Goal: Task Accomplishment & Management: Use online tool/utility

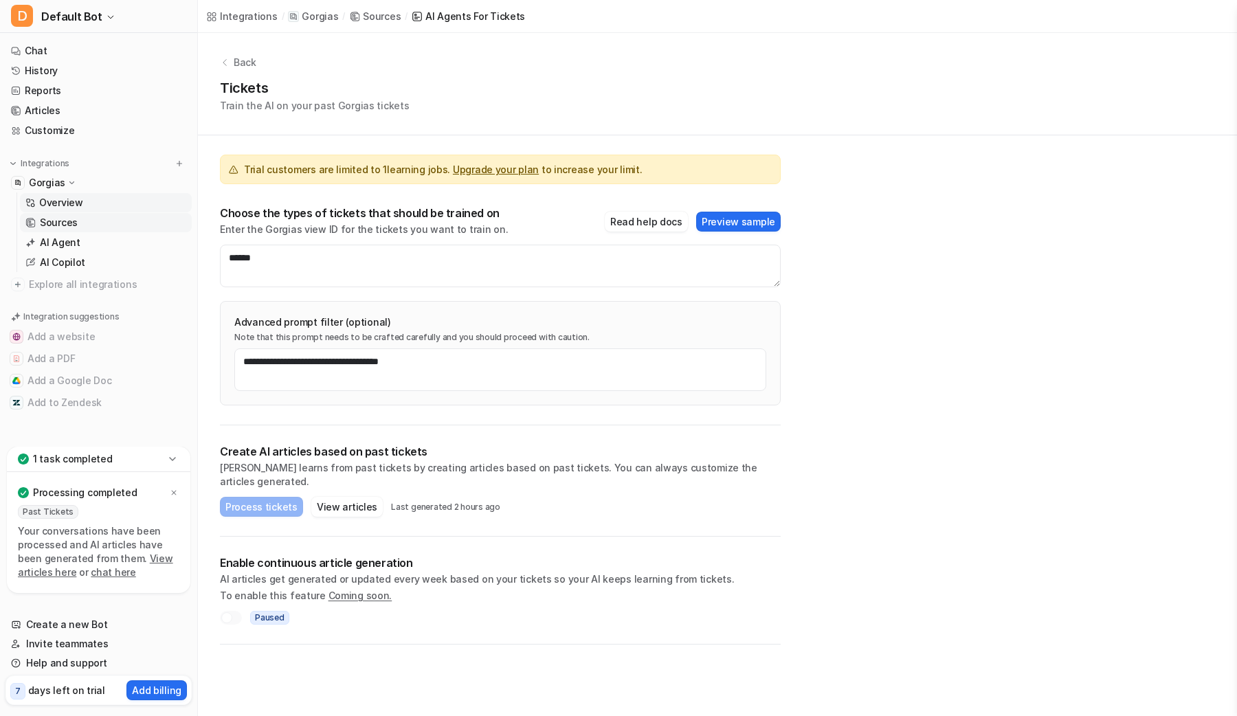
click at [64, 197] on p "Overview" at bounding box center [61, 203] width 44 height 14
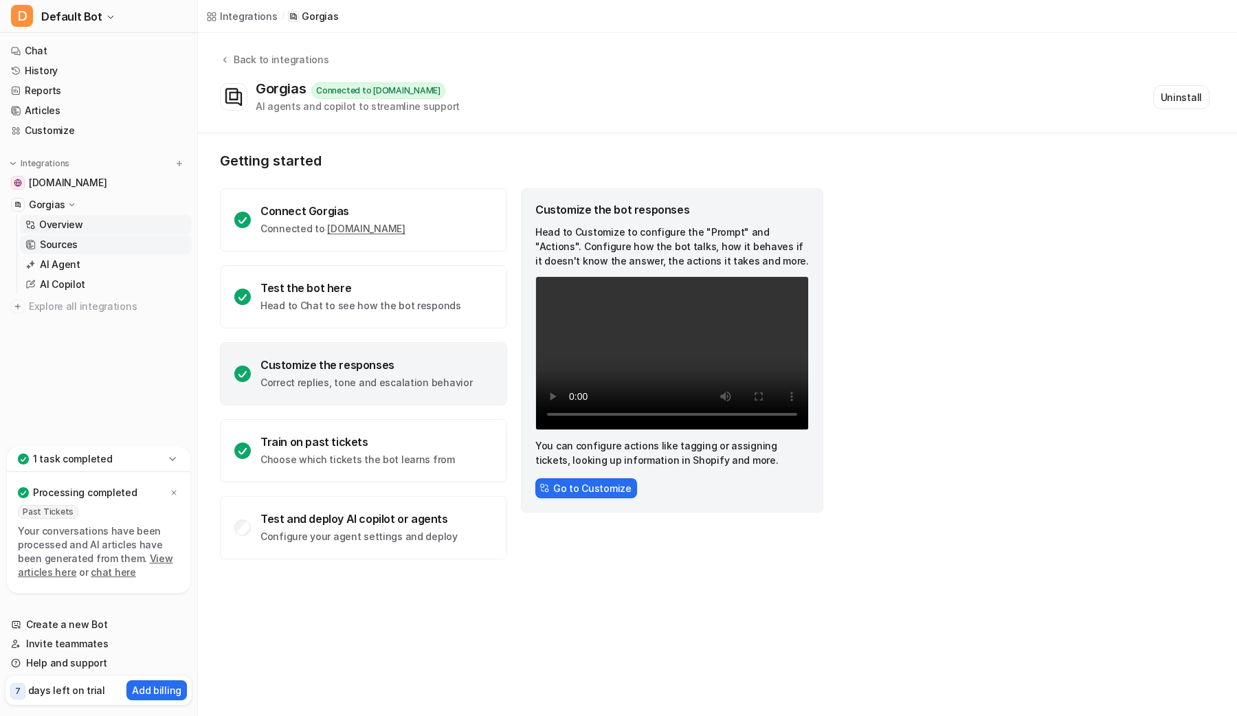
click at [60, 240] on p "Sources" at bounding box center [59, 245] width 38 height 14
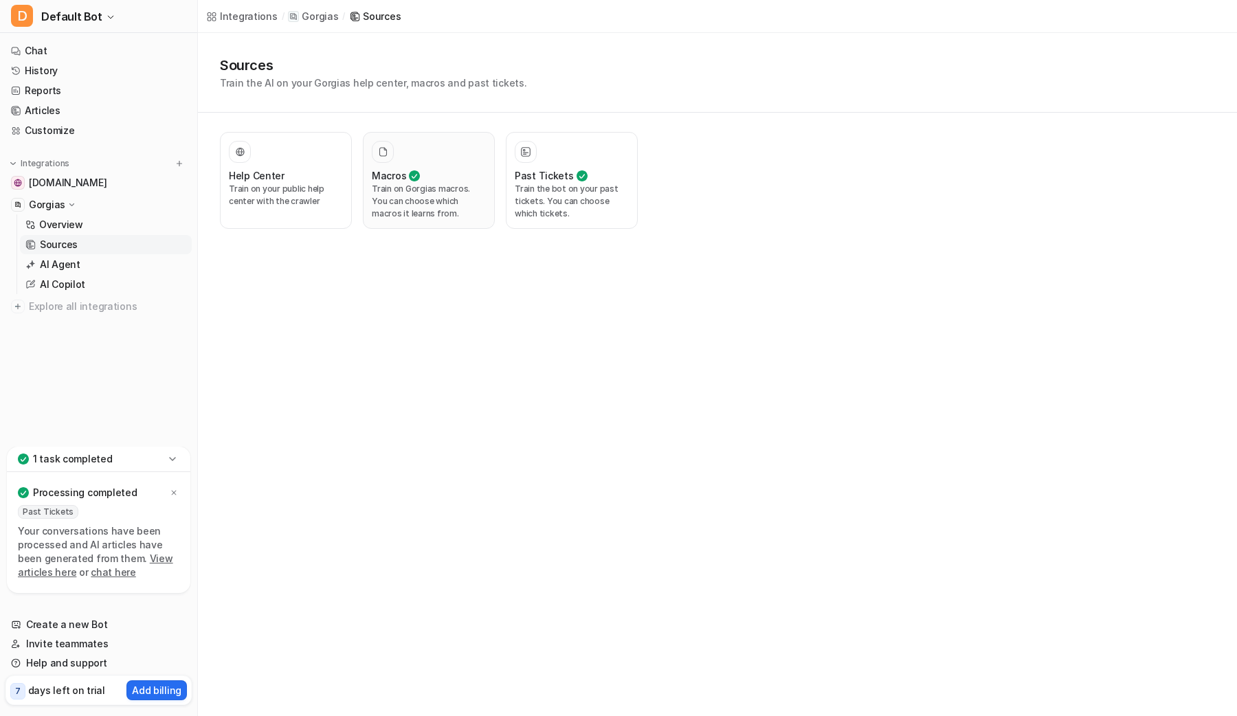
click at [419, 195] on p "Train on Gorgias macros. You can choose which macros it learns from." at bounding box center [429, 201] width 114 height 37
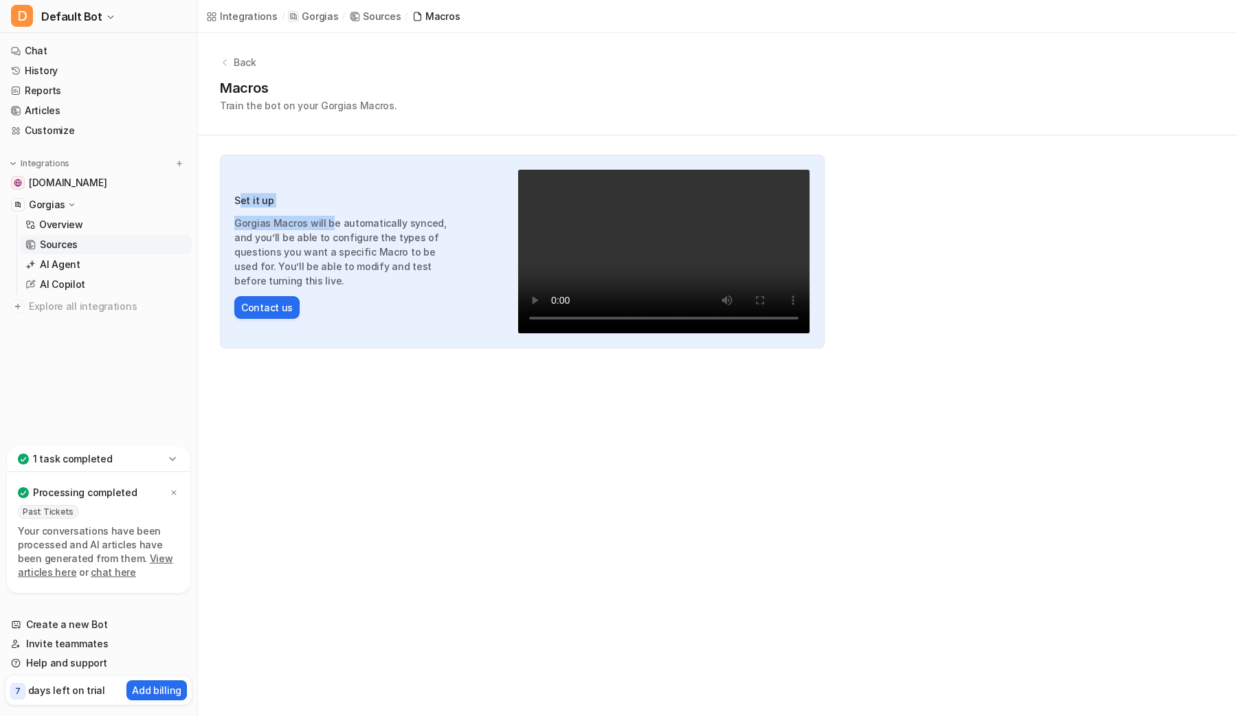
drag, startPoint x: 241, startPoint y: 203, endPoint x: 332, endPoint y: 237, distance: 97.4
click at [332, 237] on div "Set it up Gorgias Macros will be automatically synced, and you’ll be able to co…" at bounding box center [346, 240] width 225 height 95
click at [332, 237] on p "Gorgias Macros will be automatically synced, and you’ll be able to configure th…" at bounding box center [346, 252] width 225 height 72
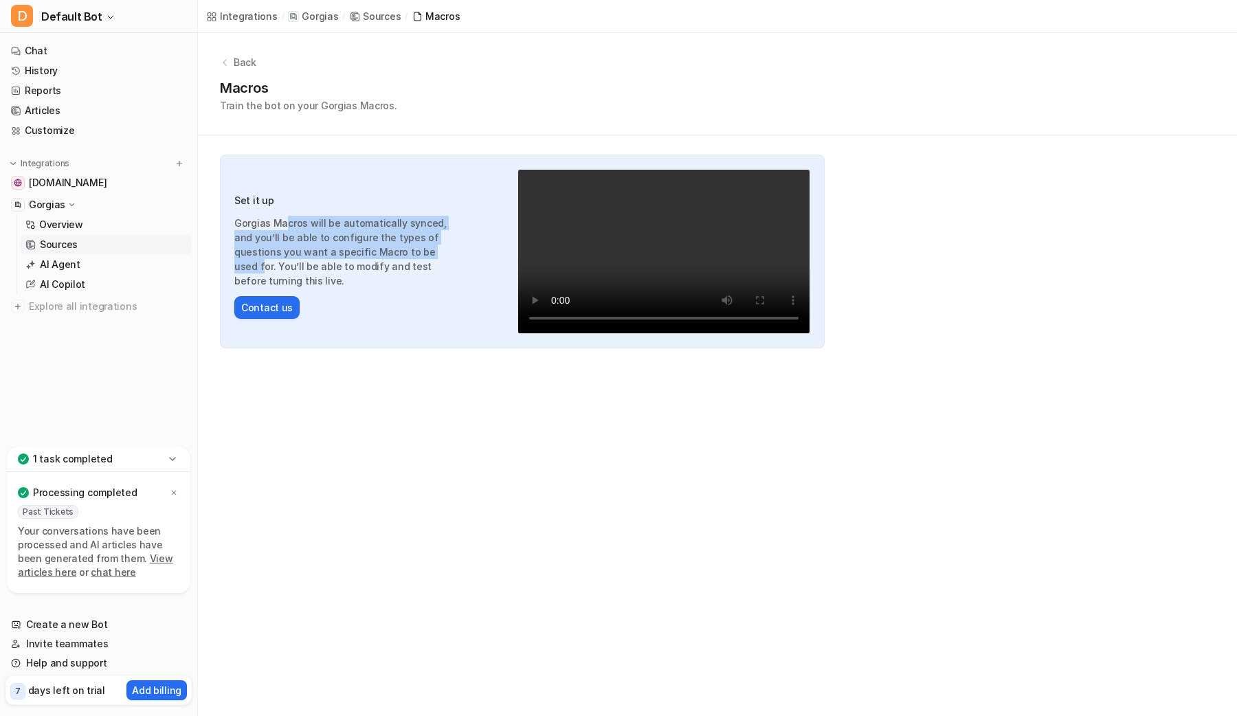
drag, startPoint x: 325, startPoint y: 238, endPoint x: 408, endPoint y: 254, distance: 84.7
click at [407, 253] on p "Gorgias Macros will be automatically synced, and you’ll be able to configure th…" at bounding box center [346, 252] width 225 height 72
click at [419, 257] on p "Gorgias Macros will be automatically synced, and you’ll be able to configure th…" at bounding box center [346, 252] width 225 height 72
drag, startPoint x: 261, startPoint y: 243, endPoint x: 425, endPoint y: 265, distance: 165.8
click at [425, 265] on p "Gorgias Macros will be automatically synced, and you’ll be able to configure th…" at bounding box center [346, 252] width 225 height 72
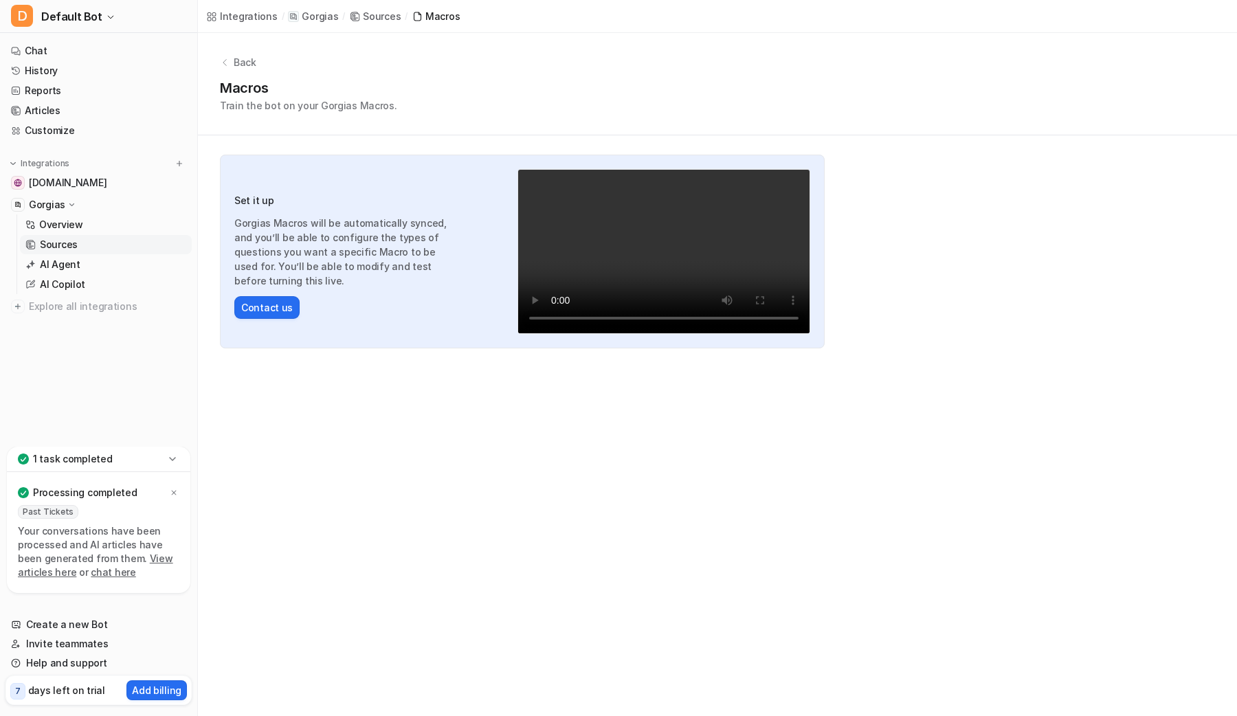
click at [424, 269] on p "Gorgias Macros will be automatically synced, and you’ll be able to configure th…" at bounding box center [346, 252] width 225 height 72
drag, startPoint x: 429, startPoint y: 277, endPoint x: 278, endPoint y: 245, distance: 153.8
click at [278, 245] on p "Gorgias Macros will be automatically synced, and you’ll be able to configure th…" at bounding box center [346, 252] width 225 height 72
click at [283, 245] on p "Gorgias Macros will be automatically synced, and you’ll be able to configure th…" at bounding box center [346, 252] width 225 height 72
drag, startPoint x: 399, startPoint y: 254, endPoint x: 371, endPoint y: 280, distance: 38.9
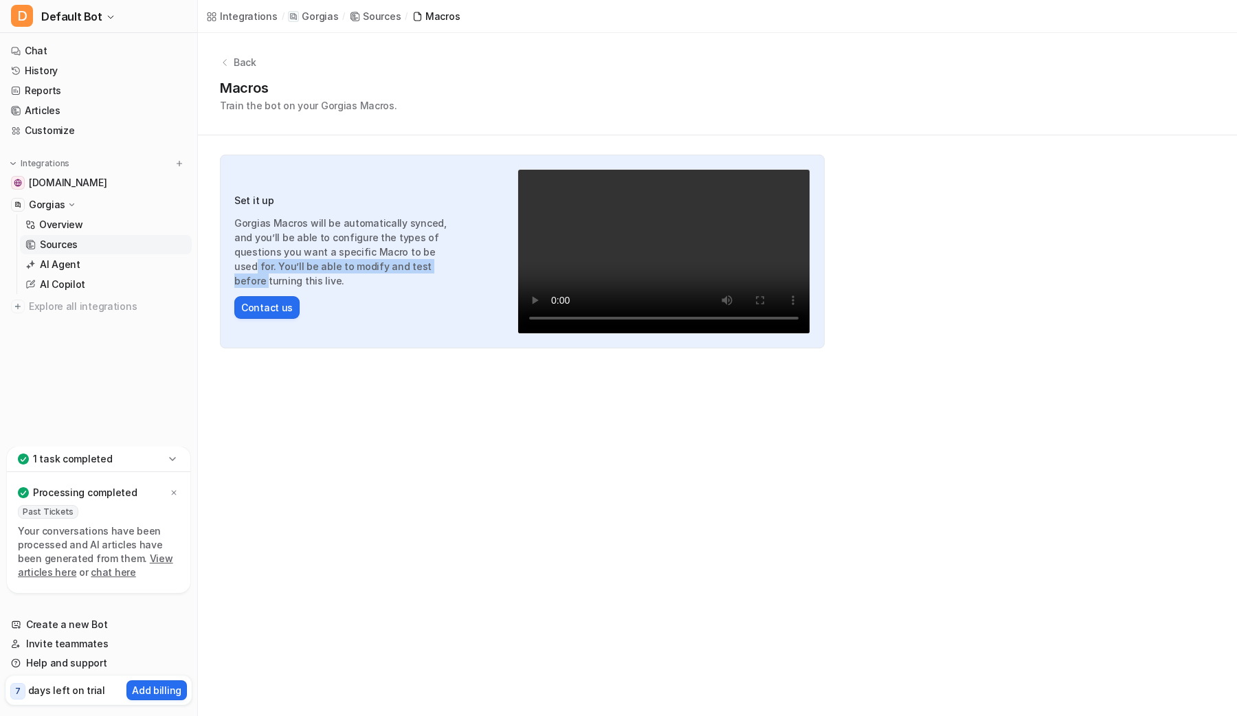
click at [370, 279] on p "Gorgias Macros will be automatically synced, and you’ll be able to configure th…" at bounding box center [346, 252] width 225 height 72
click at [377, 283] on div "Set it up Gorgias Macros will be automatically synced, and you’ll be able to co…" at bounding box center [346, 252] width 225 height 134
click at [610, 272] on video "Your browser does not support the video tag." at bounding box center [664, 251] width 293 height 165
click at [645, 262] on video "Your browser does not support the video tag." at bounding box center [664, 251] width 293 height 165
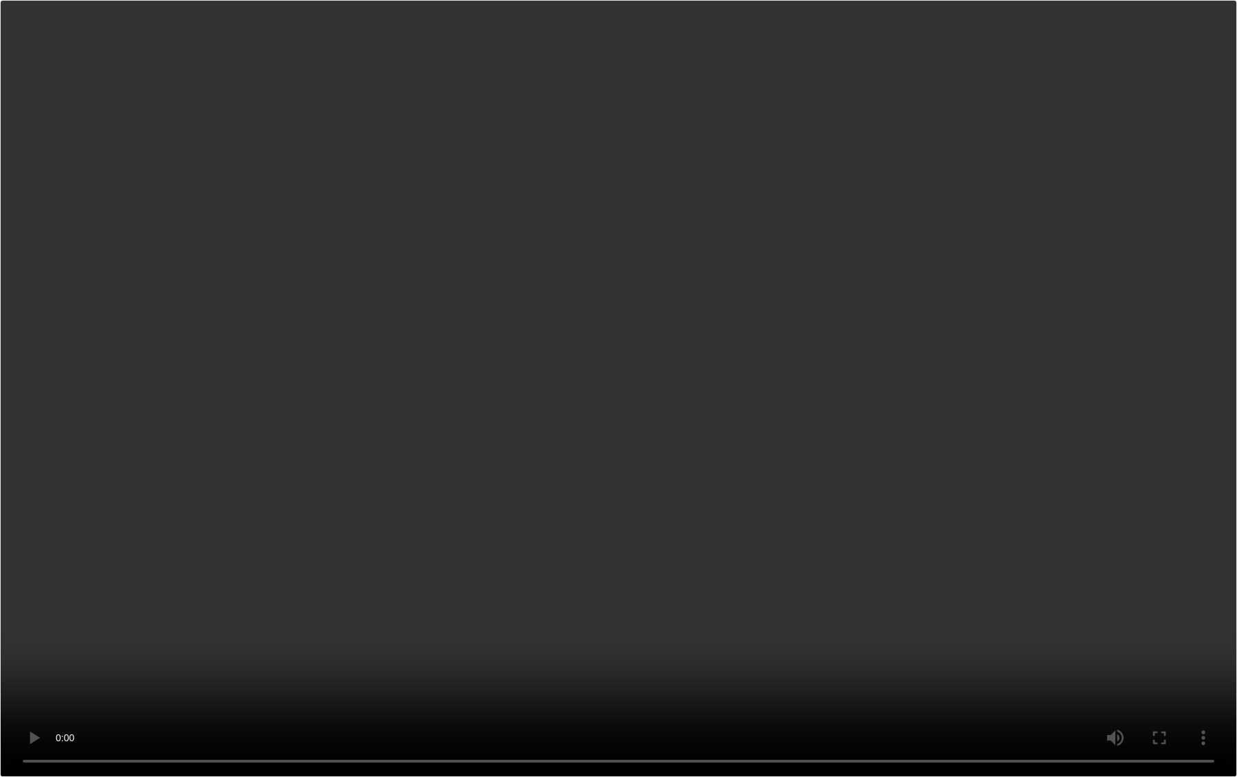
click at [24, 716] on video "Your browser does not support the video tag." at bounding box center [618, 388] width 1237 height 777
click at [1026, 461] on video "Your browser does not support the video tag." at bounding box center [618, 388] width 1237 height 777
click at [588, 623] on video "Your browser does not support the video tag." at bounding box center [618, 388] width 1237 height 777
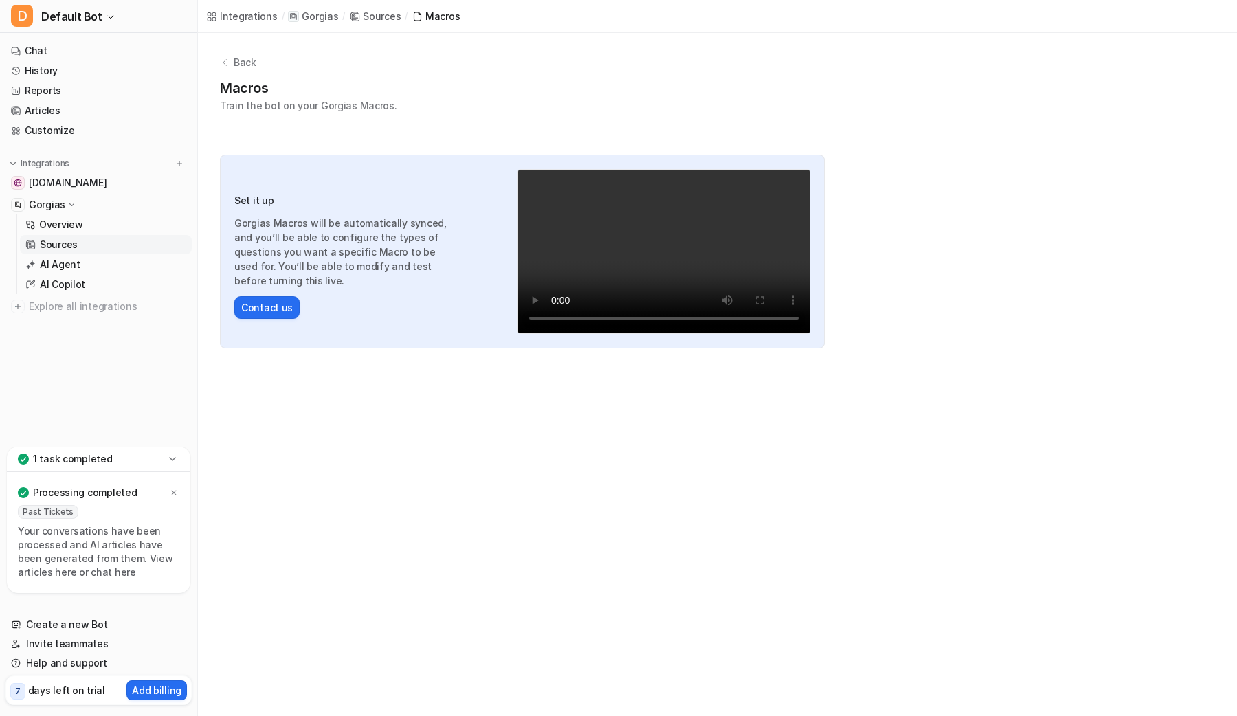
click at [247, 66] on p "Back" at bounding box center [245, 62] width 23 height 14
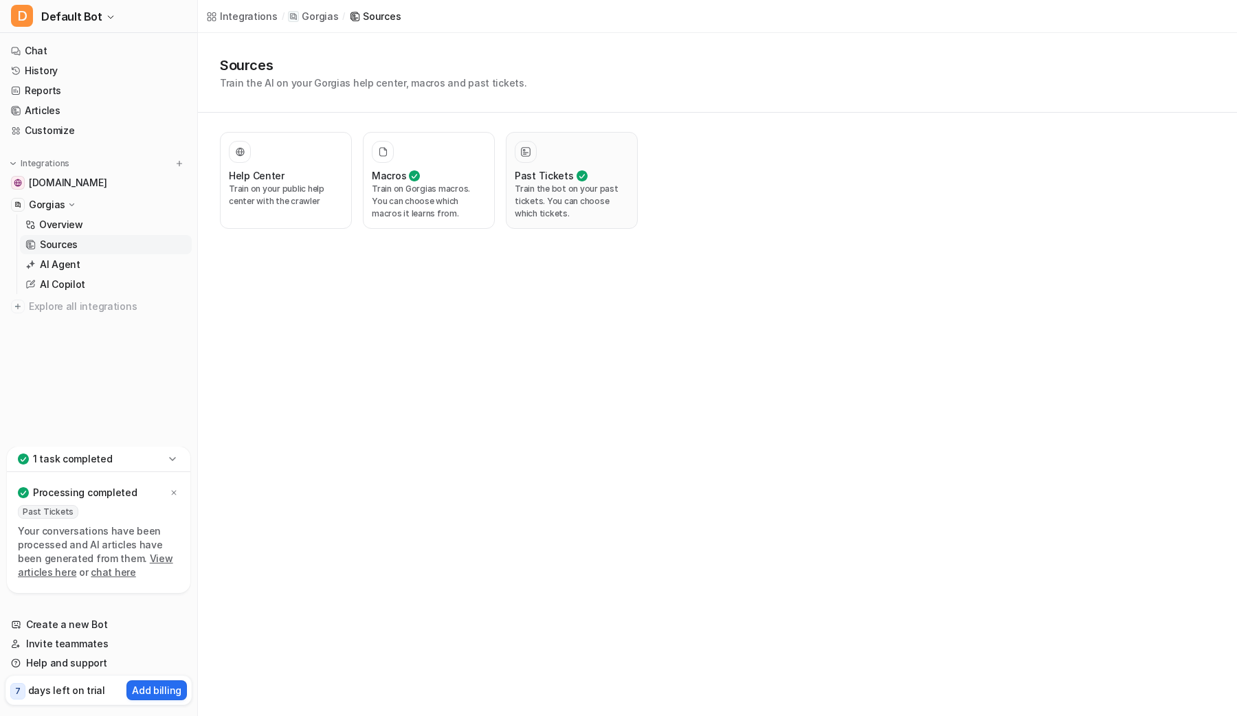
click at [557, 188] on p "Train the bot on your past tickets. You can choose which tickets." at bounding box center [572, 201] width 114 height 37
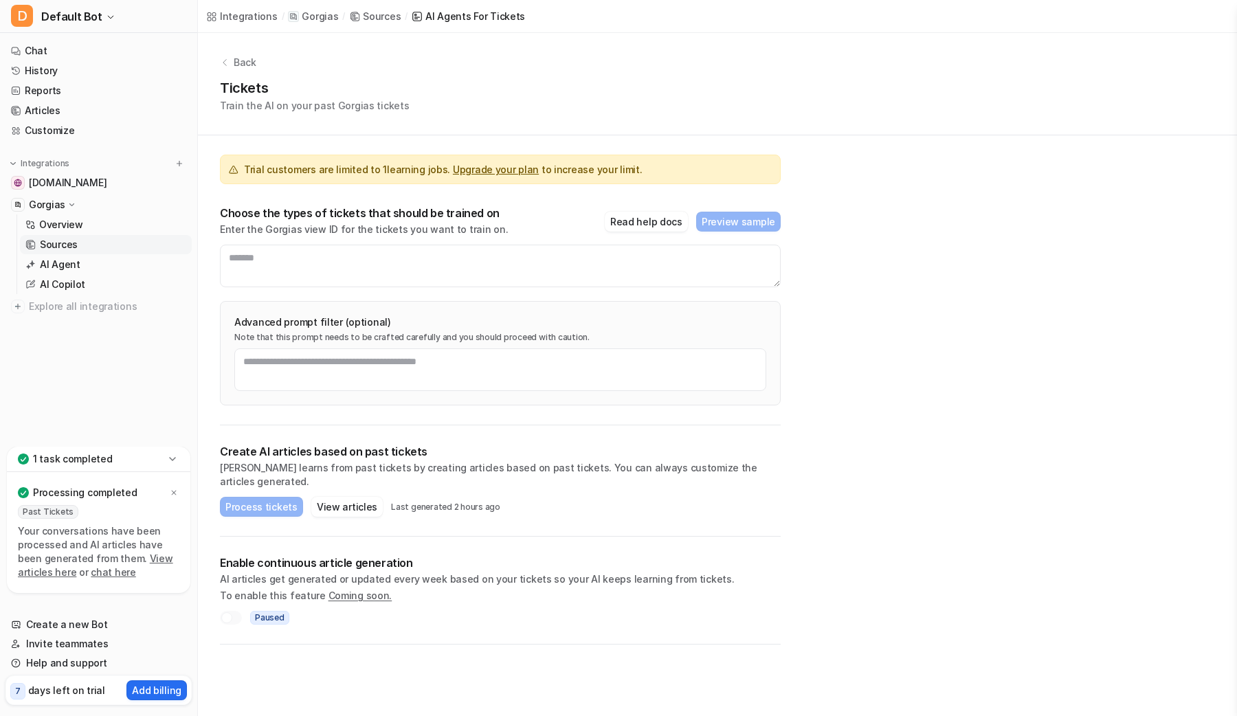
click at [224, 60] on icon at bounding box center [224, 62] width 3 height 6
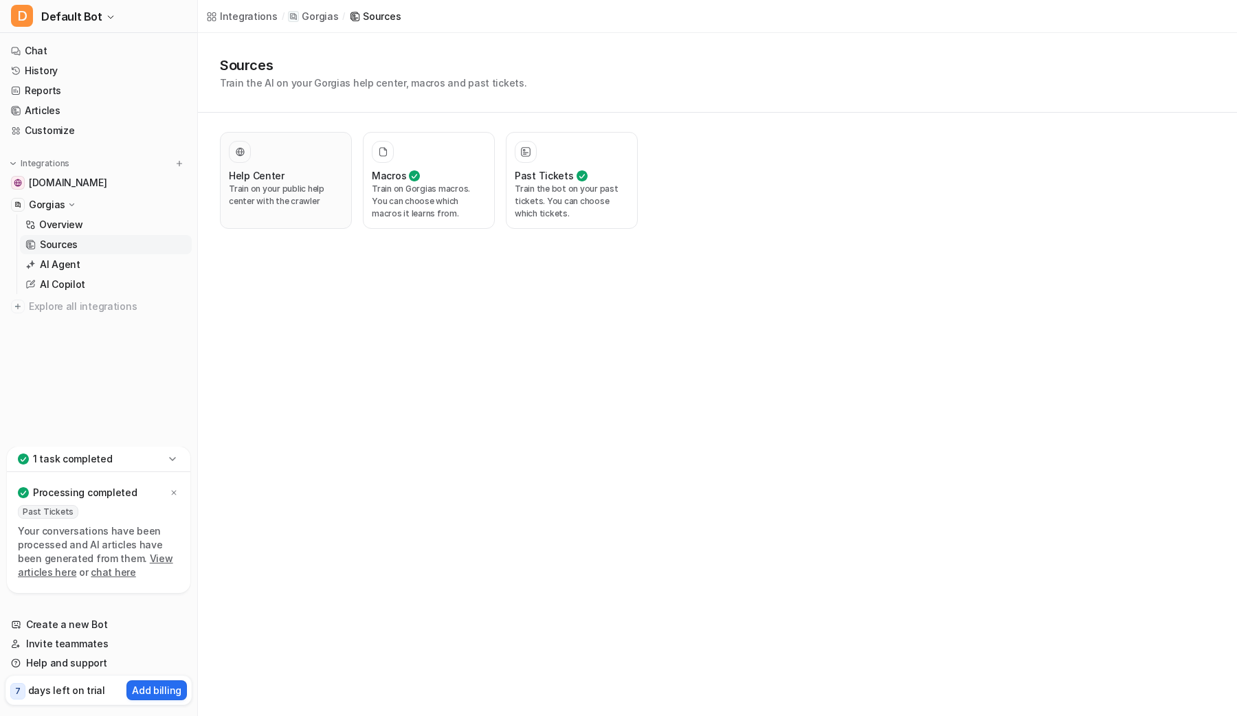
click at [290, 190] on p "Train on your public help center with the crawler" at bounding box center [286, 195] width 114 height 25
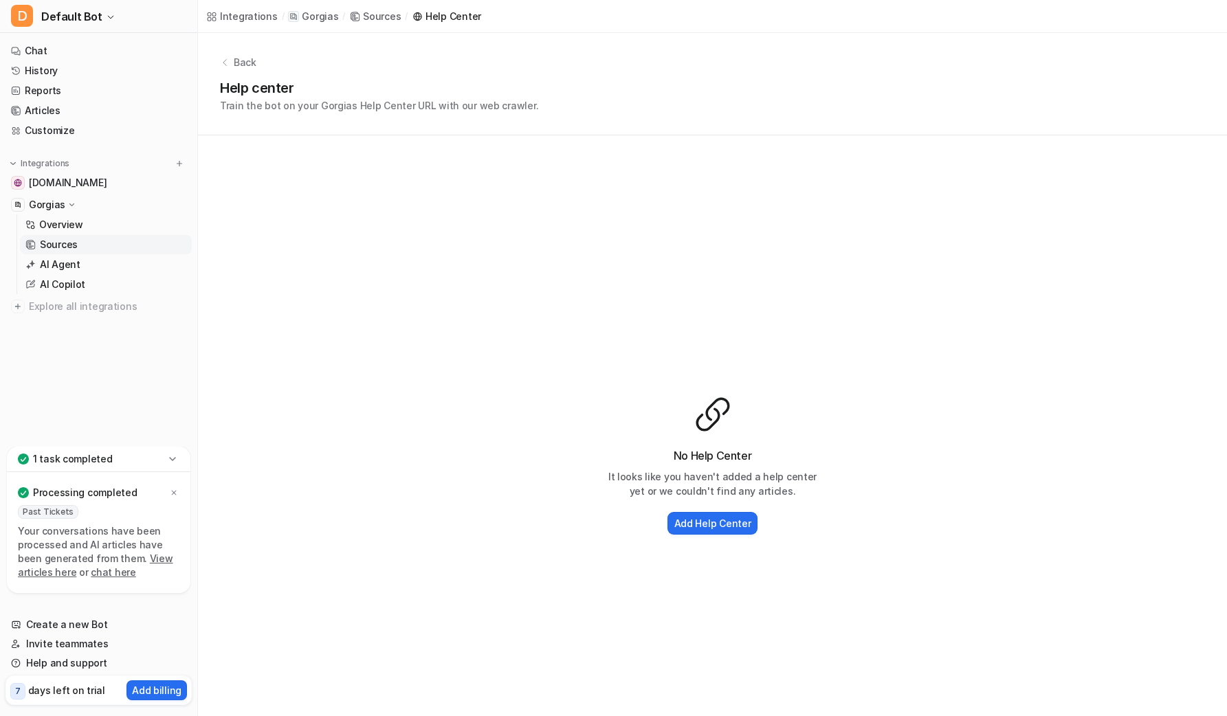
click at [252, 57] on p "Back" at bounding box center [245, 62] width 23 height 14
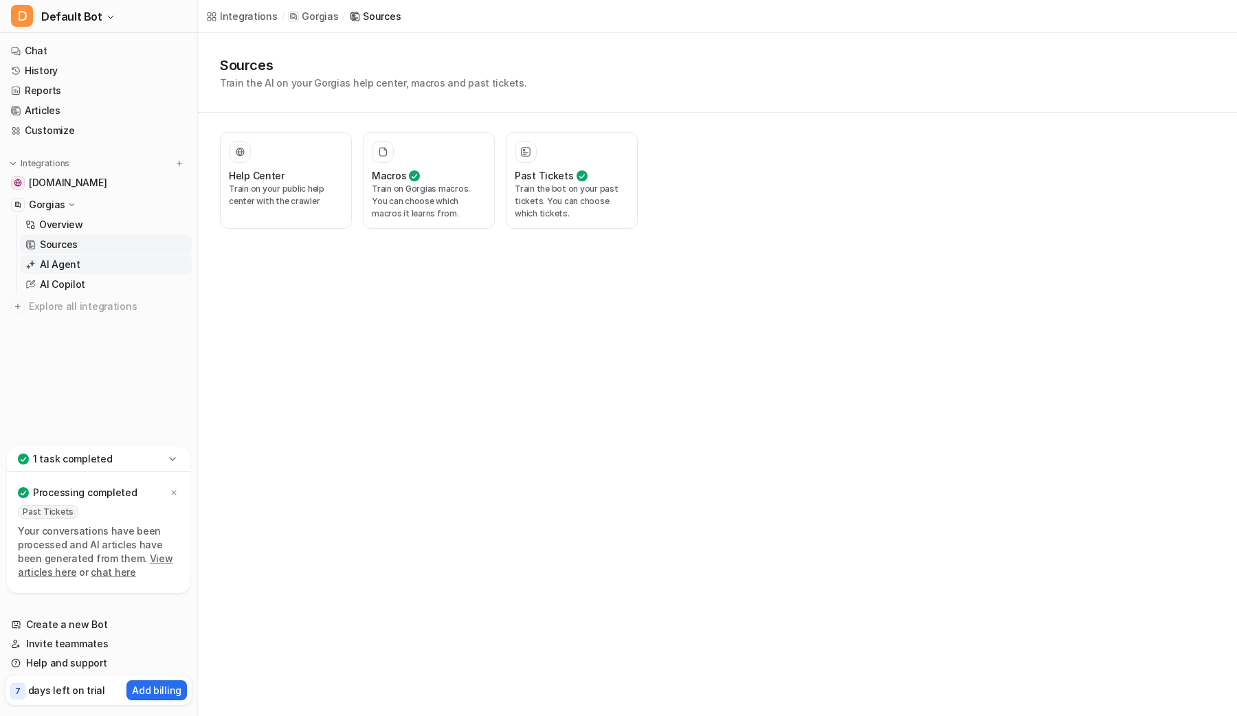
click at [65, 259] on p "AI Agent" at bounding box center [60, 265] width 41 height 14
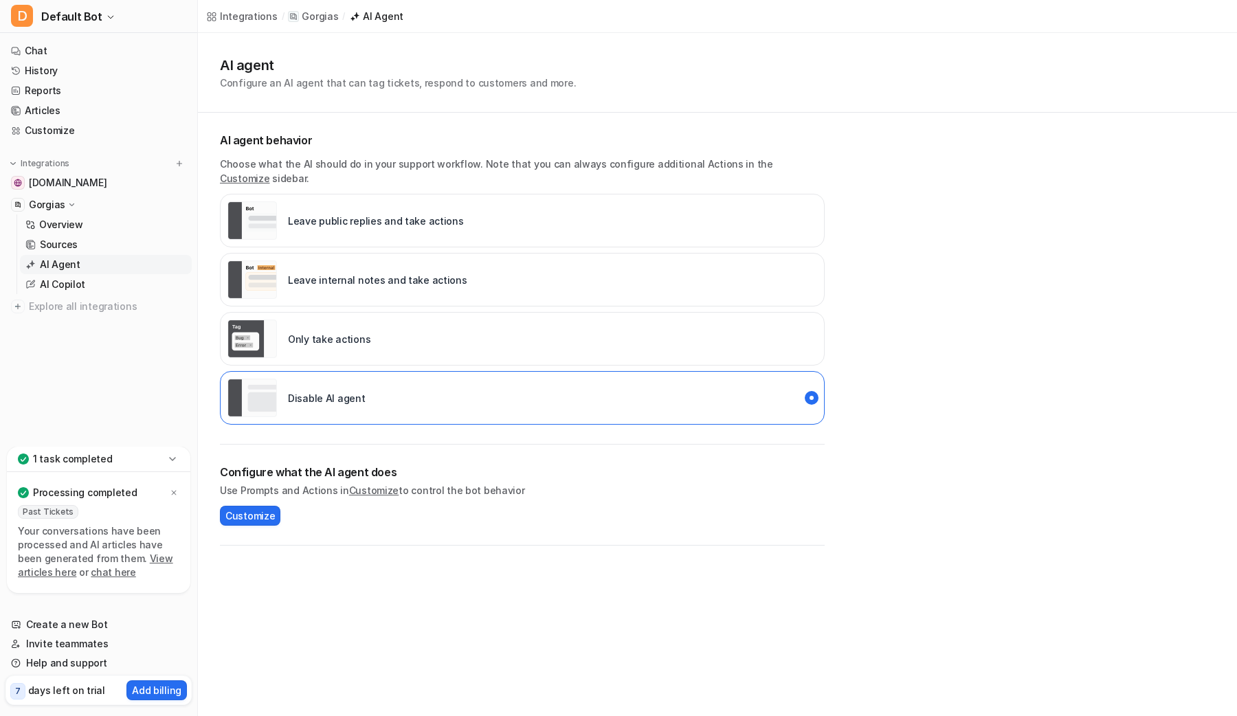
click at [374, 273] on p "Leave internal notes and take actions" at bounding box center [377, 280] width 179 height 14
click at [264, 509] on span "Customize" at bounding box center [249, 516] width 49 height 14
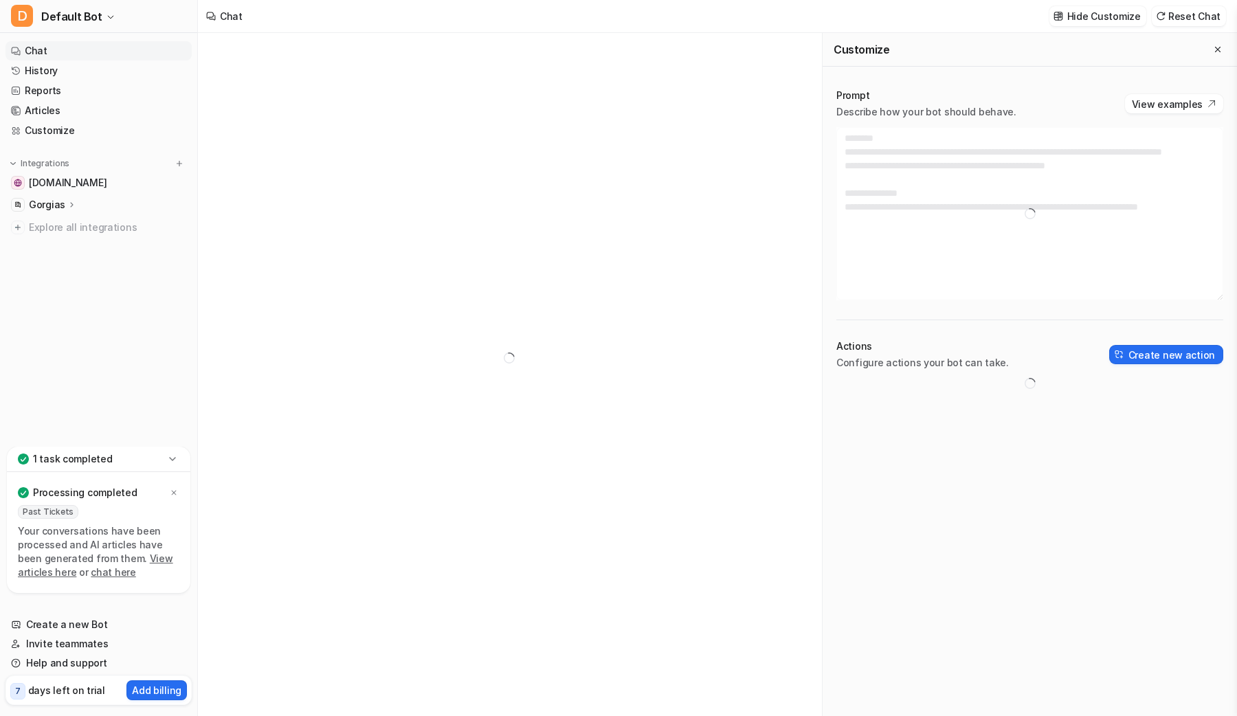
type textarea "**********"
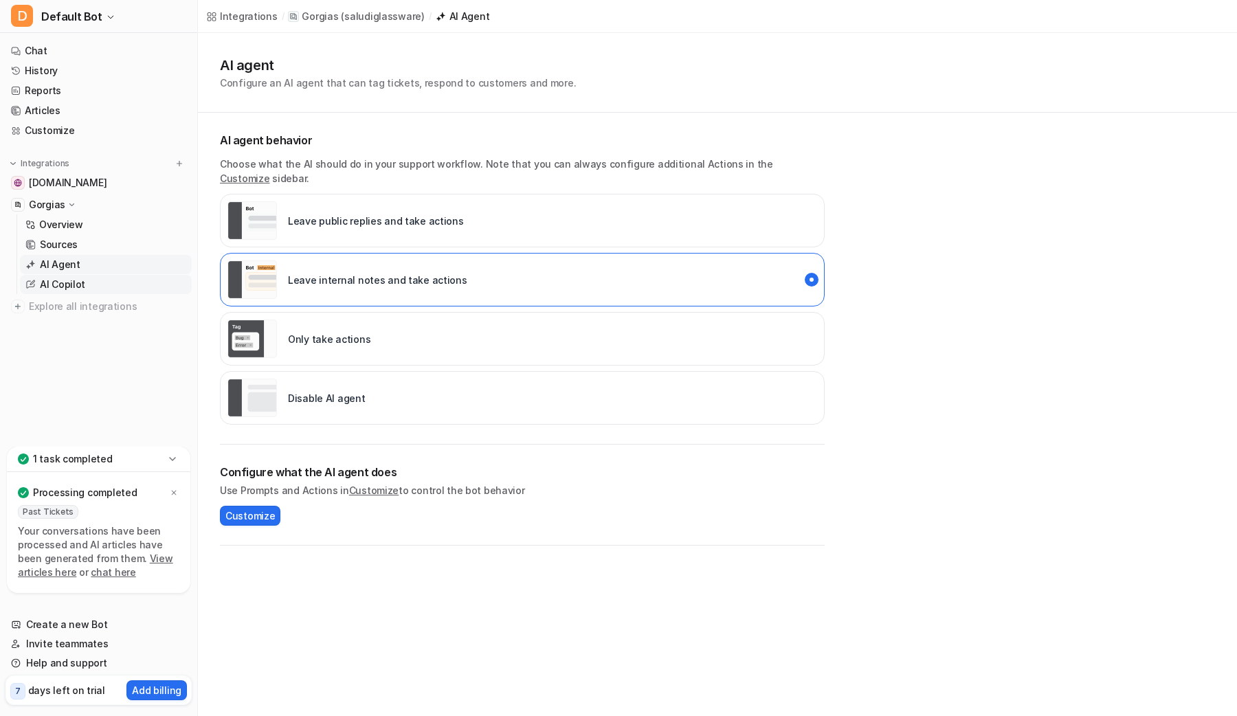
click at [82, 283] on link "AI Copilot" at bounding box center [106, 284] width 172 height 19
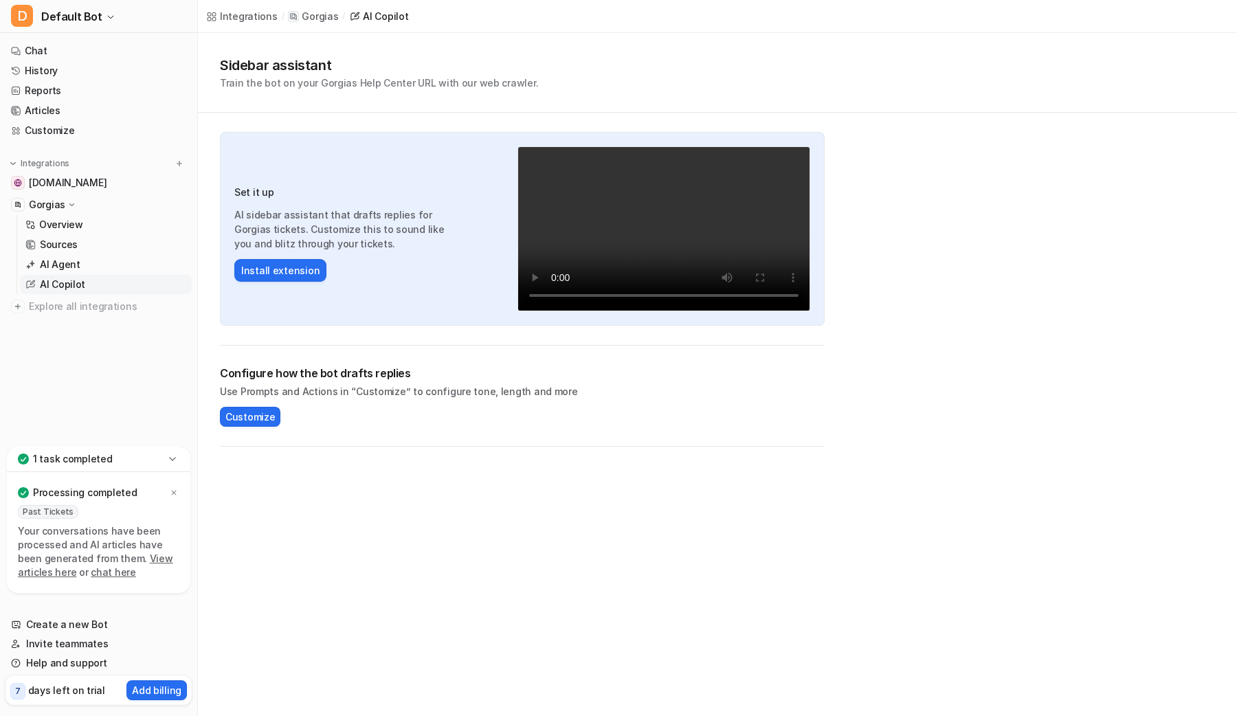
click at [555, 242] on video "Your browser does not support the video tag." at bounding box center [664, 228] width 293 height 165
click at [98, 270] on link "AI Agent" at bounding box center [106, 264] width 172 height 19
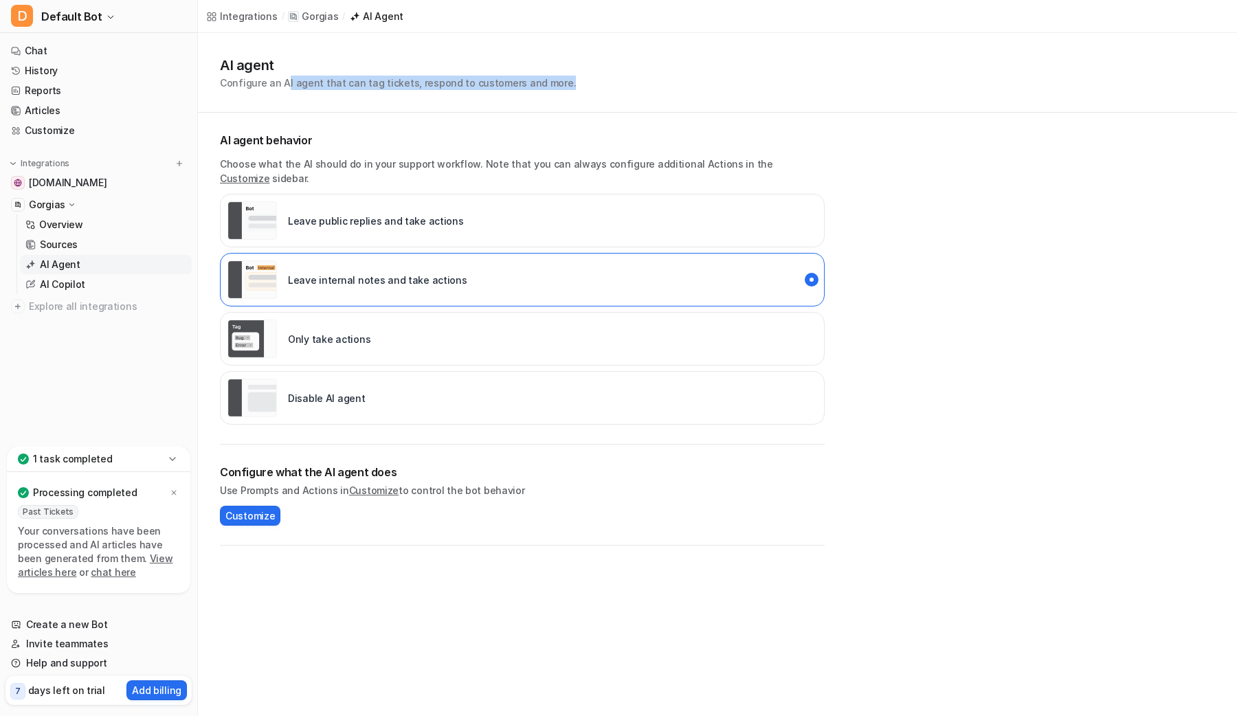
drag, startPoint x: 287, startPoint y: 79, endPoint x: 477, endPoint y: 134, distance: 198.2
click at [440, 120] on div "AI agent Configure an AI agent that can tag tickets, respond to customers and m…" at bounding box center [717, 289] width 1039 height 513
click at [491, 138] on p "AI agent behavior" at bounding box center [522, 140] width 605 height 16
click at [115, 279] on link "AI Copilot" at bounding box center [106, 284] width 172 height 19
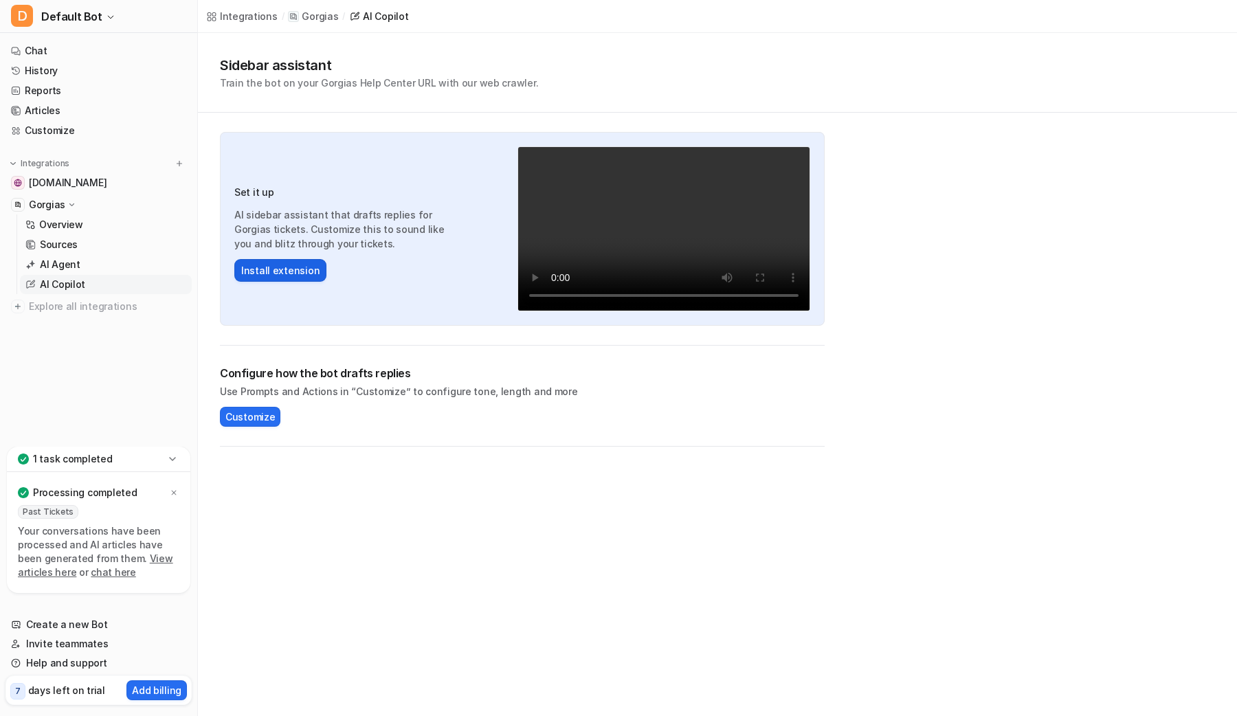
click at [255, 263] on button "Install extension" at bounding box center [280, 270] width 92 height 23
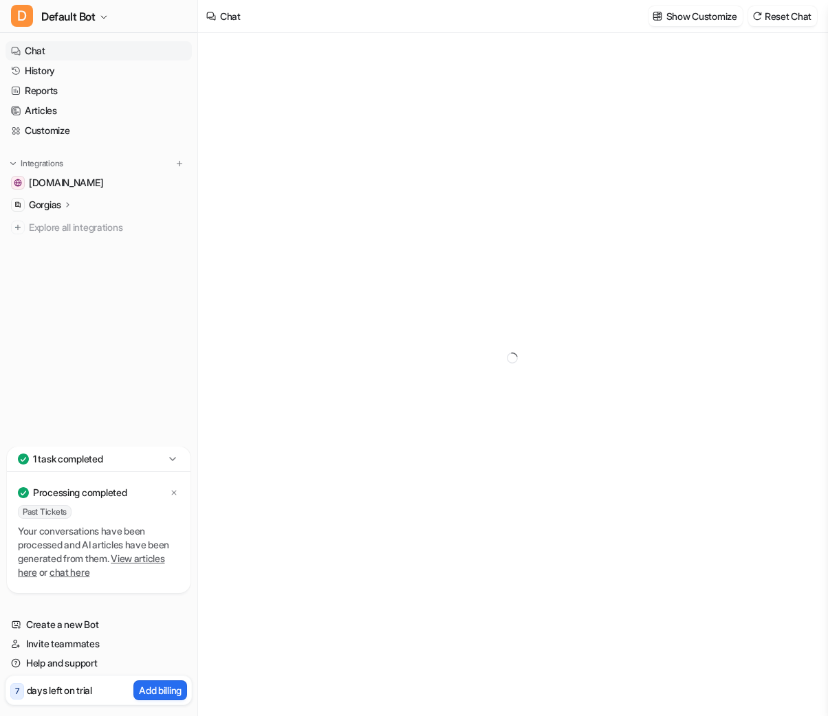
type textarea "**********"
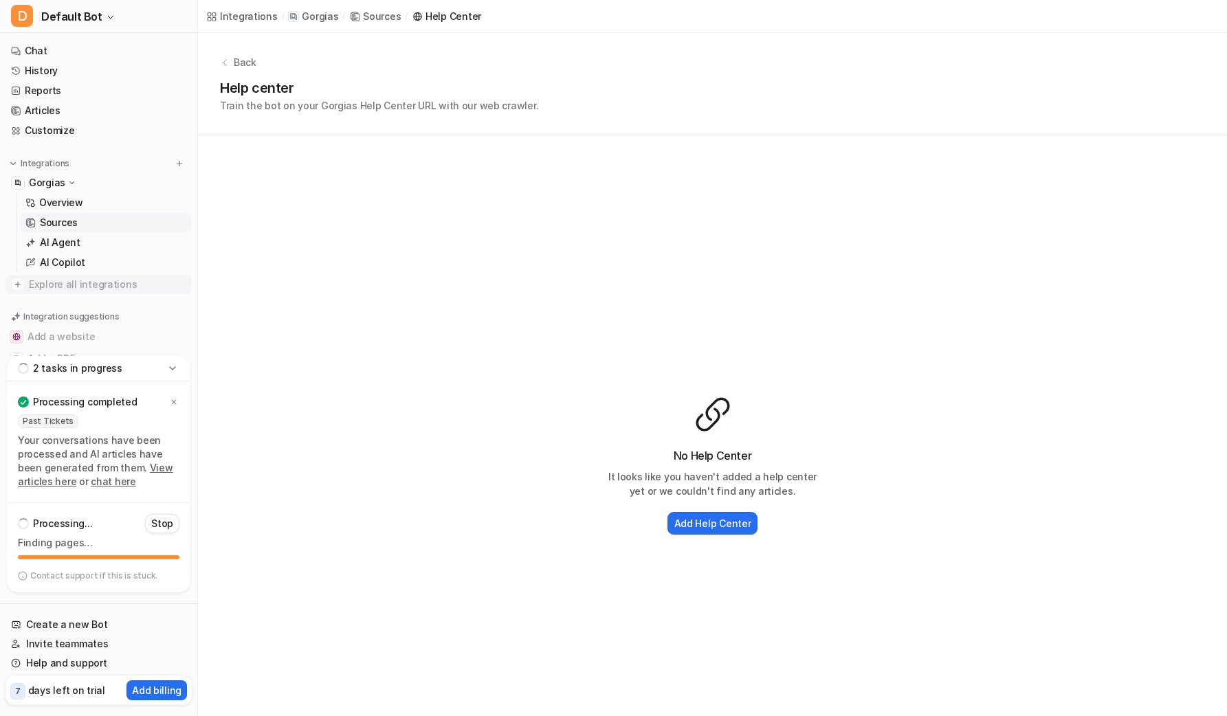
click at [99, 280] on span "Explore all integrations" at bounding box center [107, 285] width 157 height 22
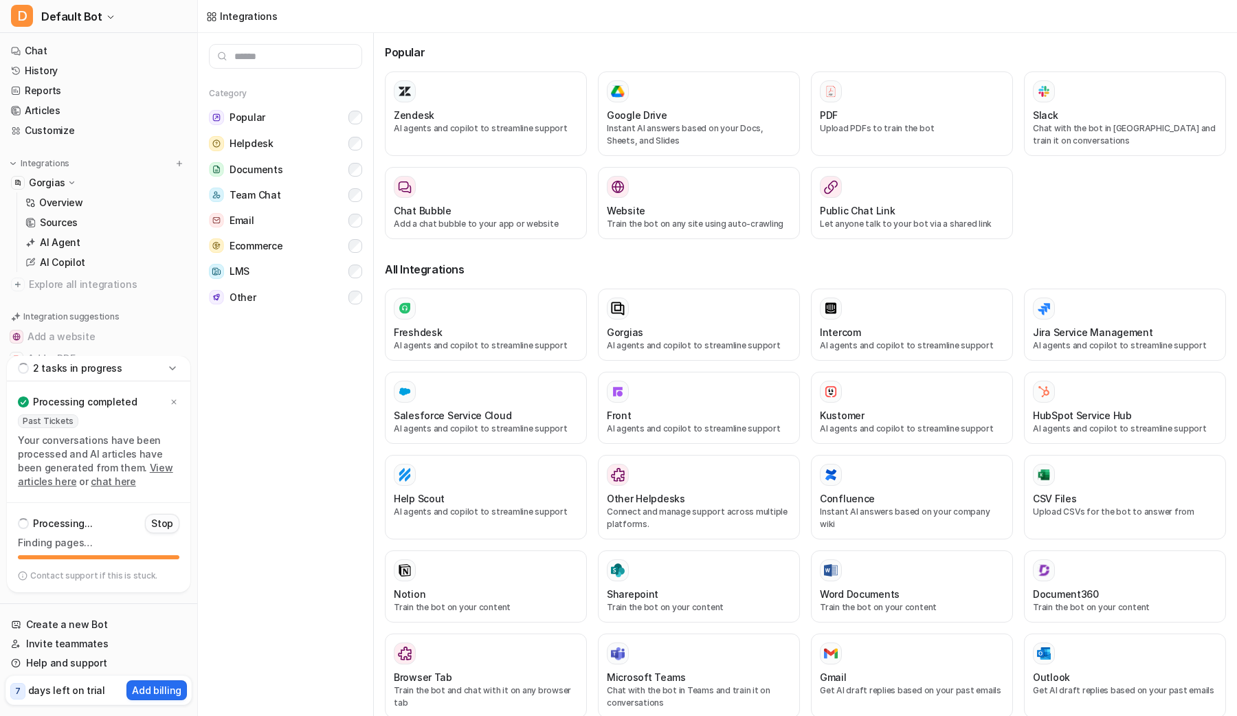
click at [161, 522] on p "Stop" at bounding box center [162, 524] width 22 height 14
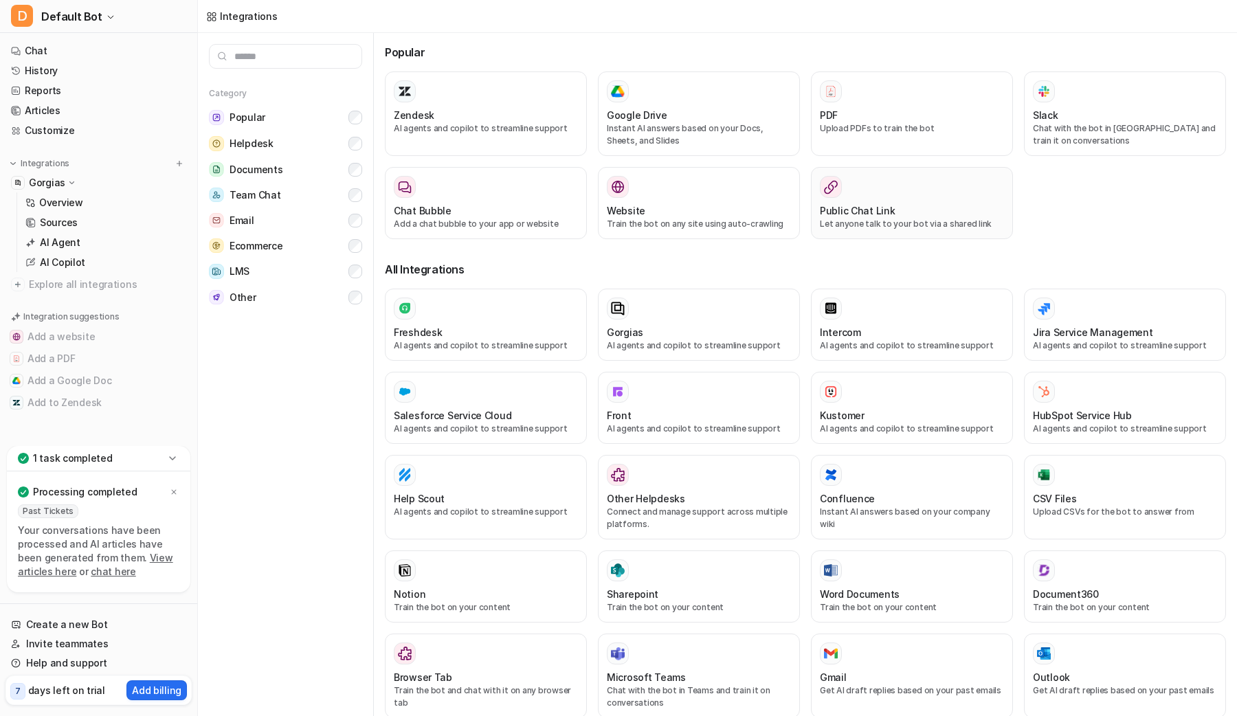
scroll to position [1, 0]
click at [331, 126] on button "Popular" at bounding box center [285, 117] width 153 height 26
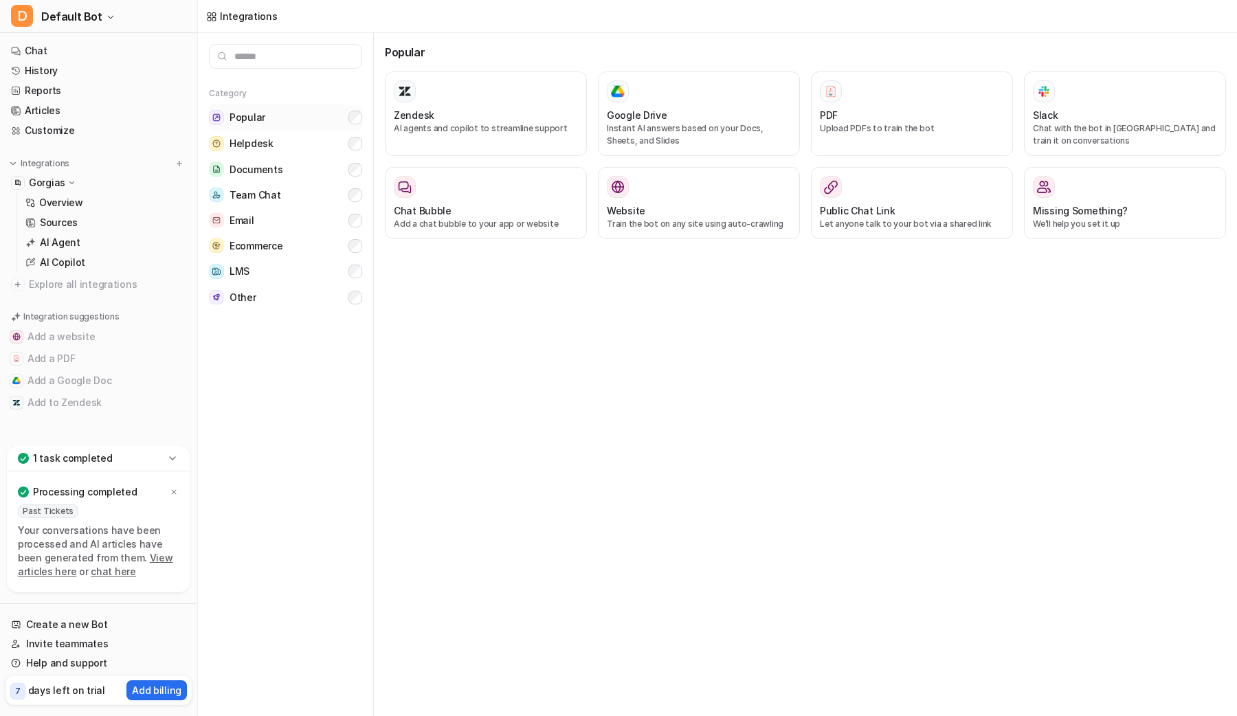
scroll to position [0, 0]
click at [323, 146] on button "Helpdesk" at bounding box center [285, 144] width 153 height 26
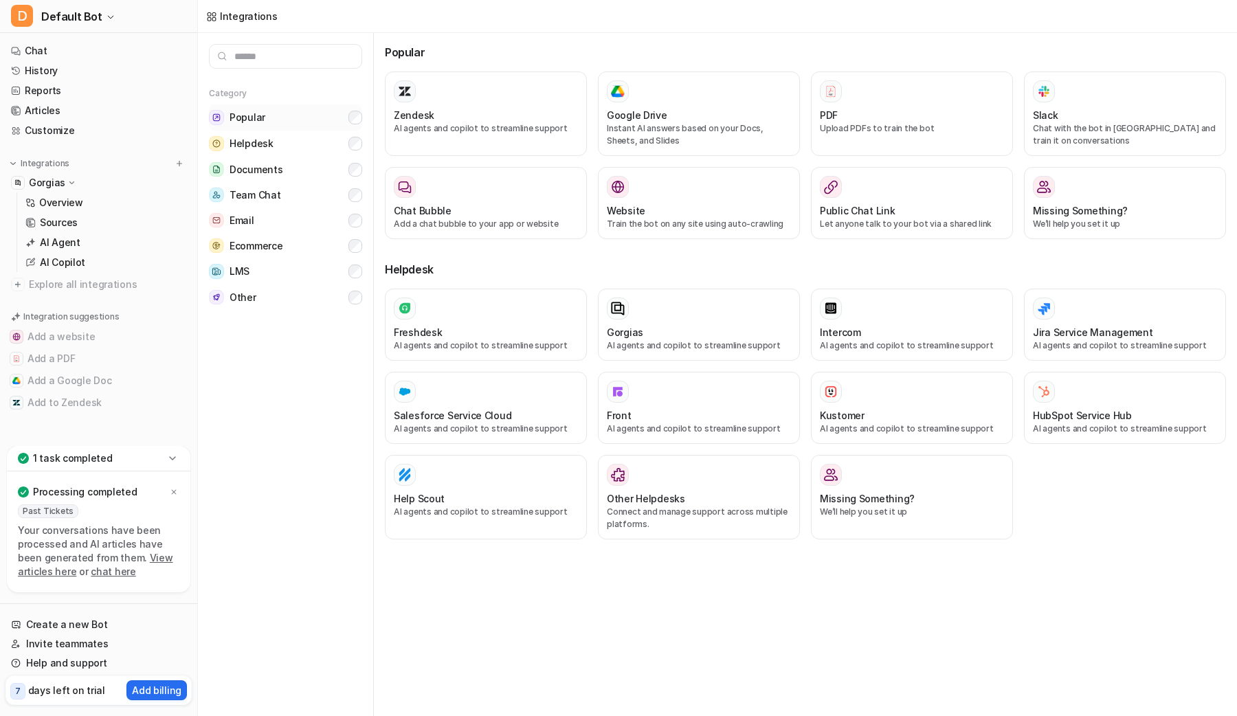
click at [342, 124] on button "Popular" at bounding box center [285, 117] width 153 height 26
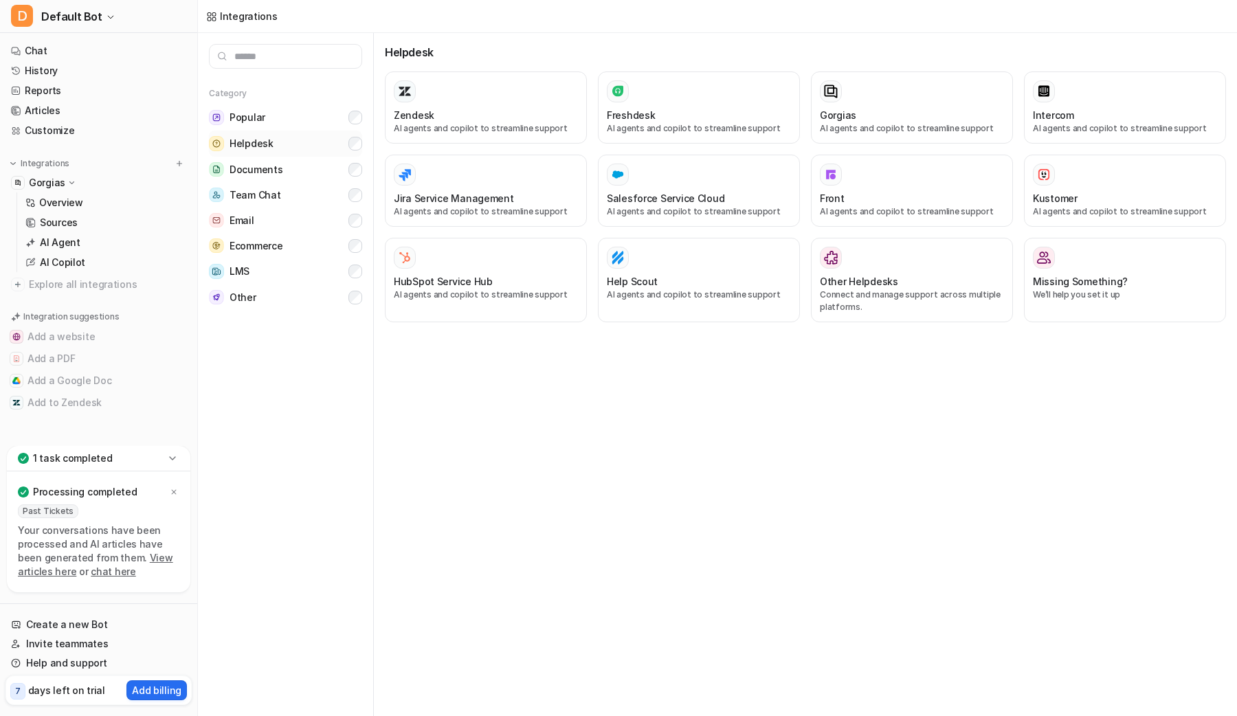
click at [294, 146] on button "Helpdesk" at bounding box center [285, 144] width 153 height 26
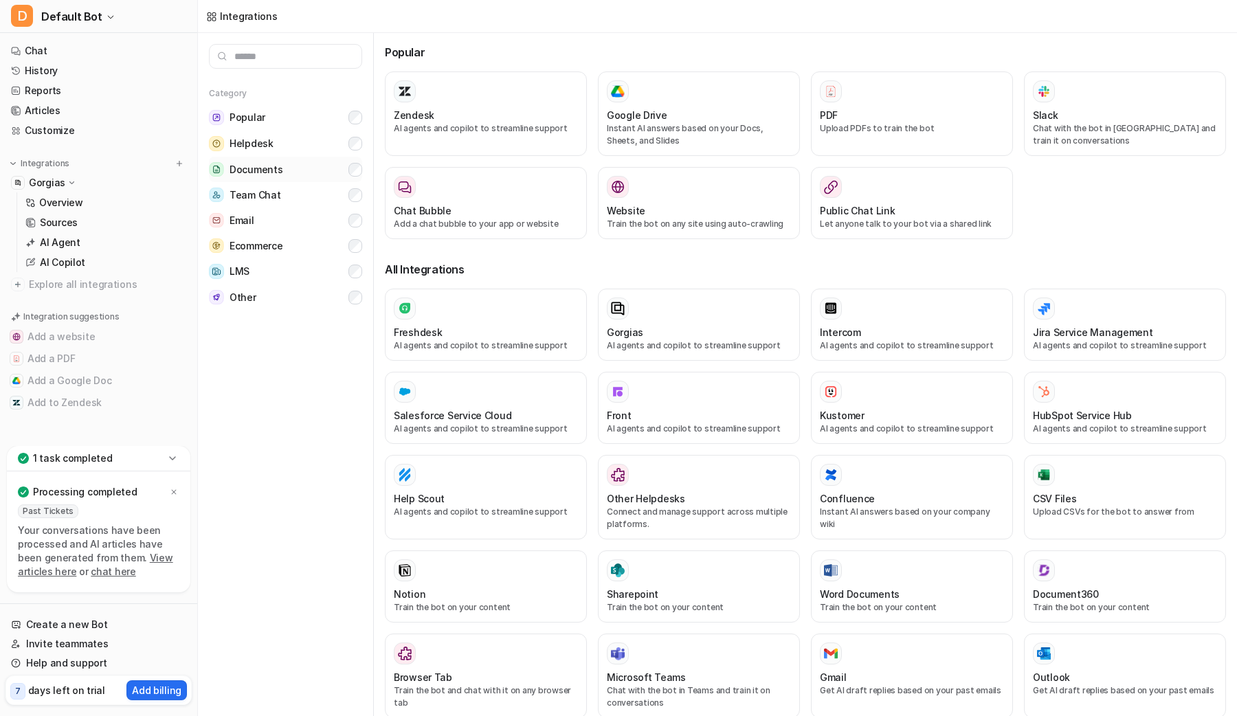
click at [272, 164] on span "Documents" at bounding box center [256, 170] width 53 height 14
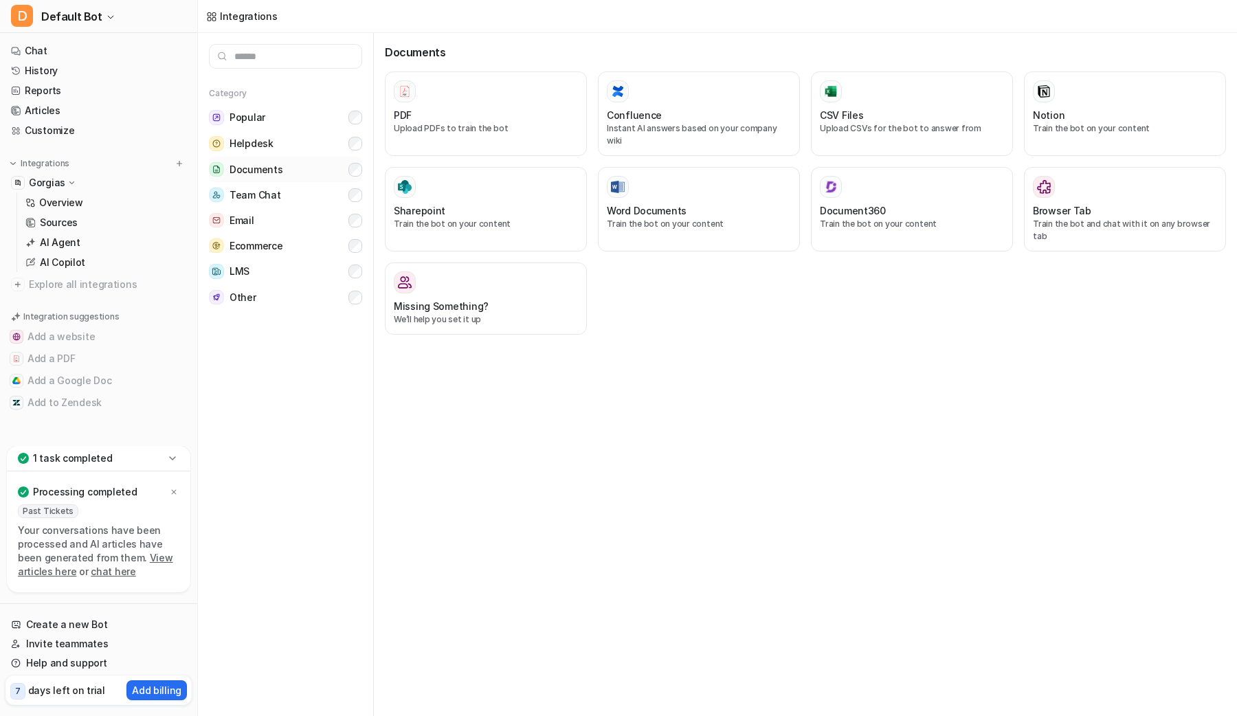
click at [272, 164] on span "Documents" at bounding box center [256, 170] width 53 height 14
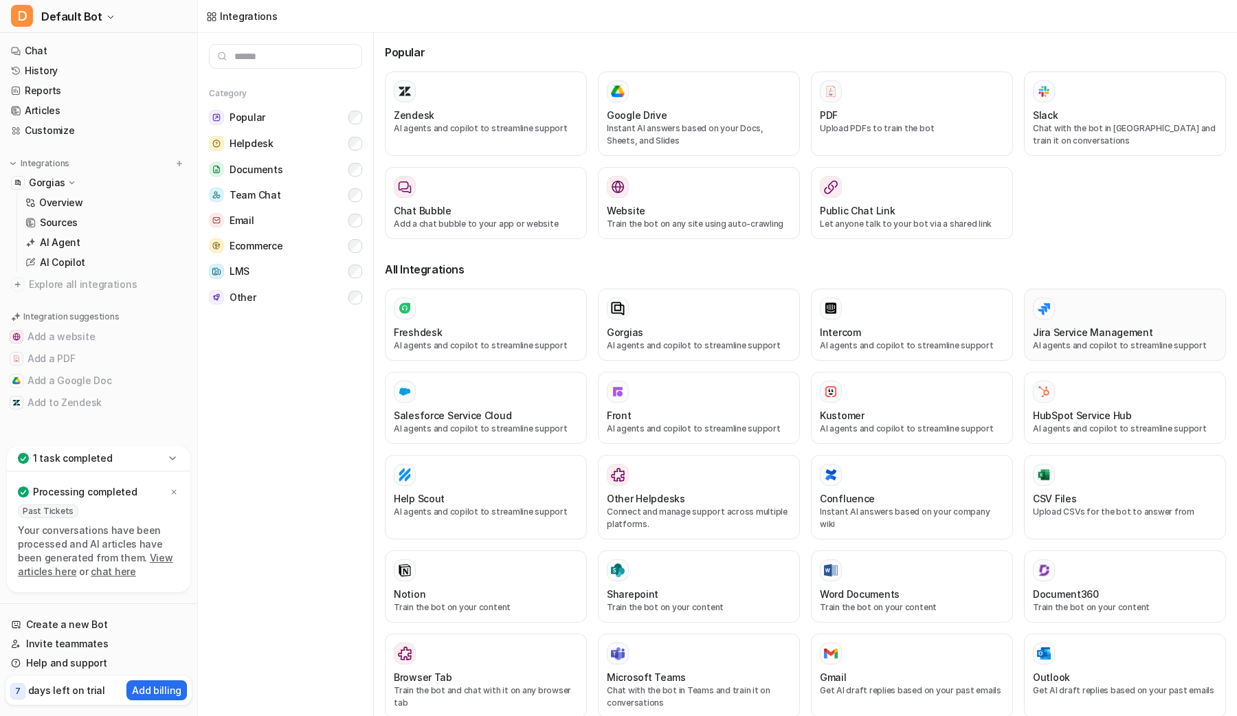
click at [1113, 321] on div "Jira Service Management AI agents and copilot to streamline support" at bounding box center [1125, 325] width 184 height 54
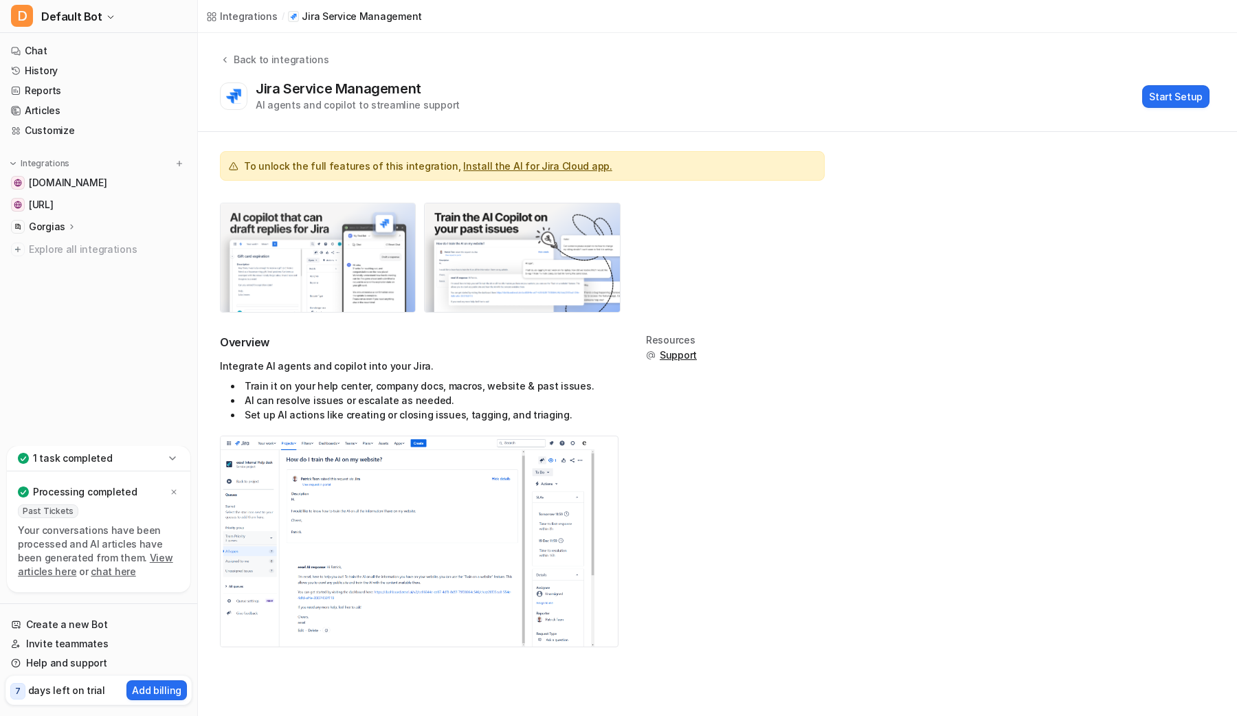
click at [302, 226] on img at bounding box center [318, 257] width 195 height 109
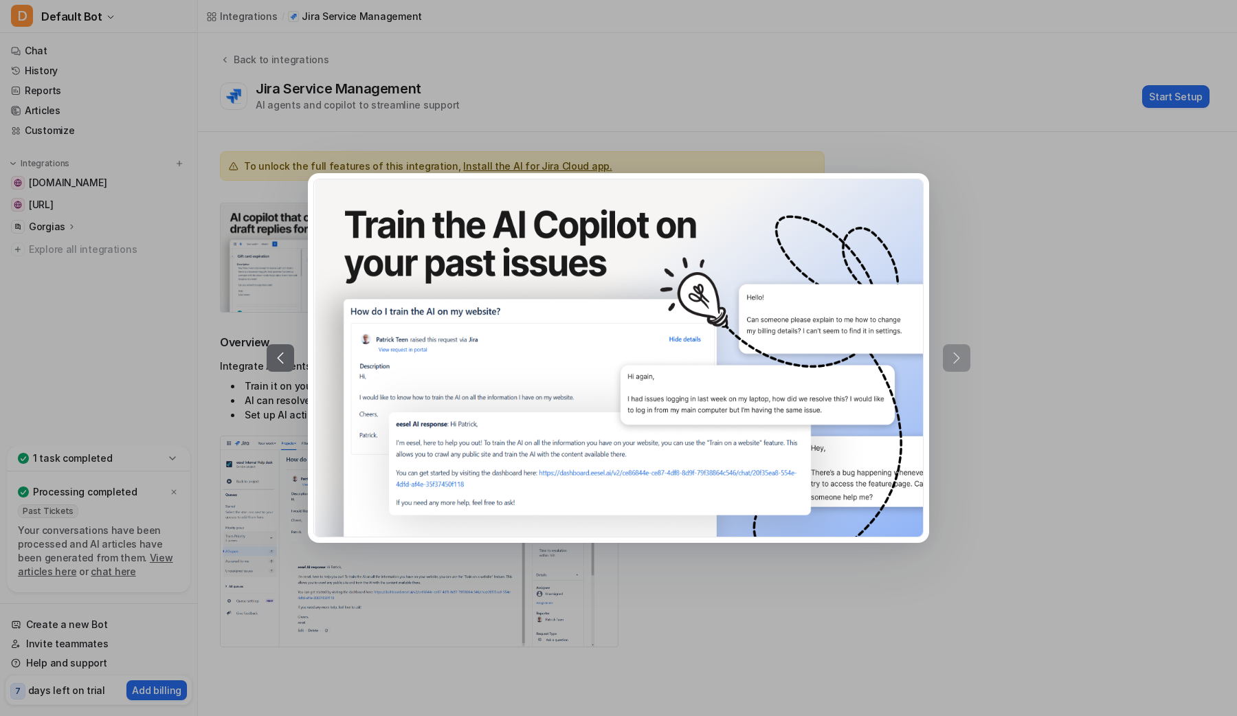
click at [1141, 333] on div at bounding box center [618, 358] width 1237 height 716
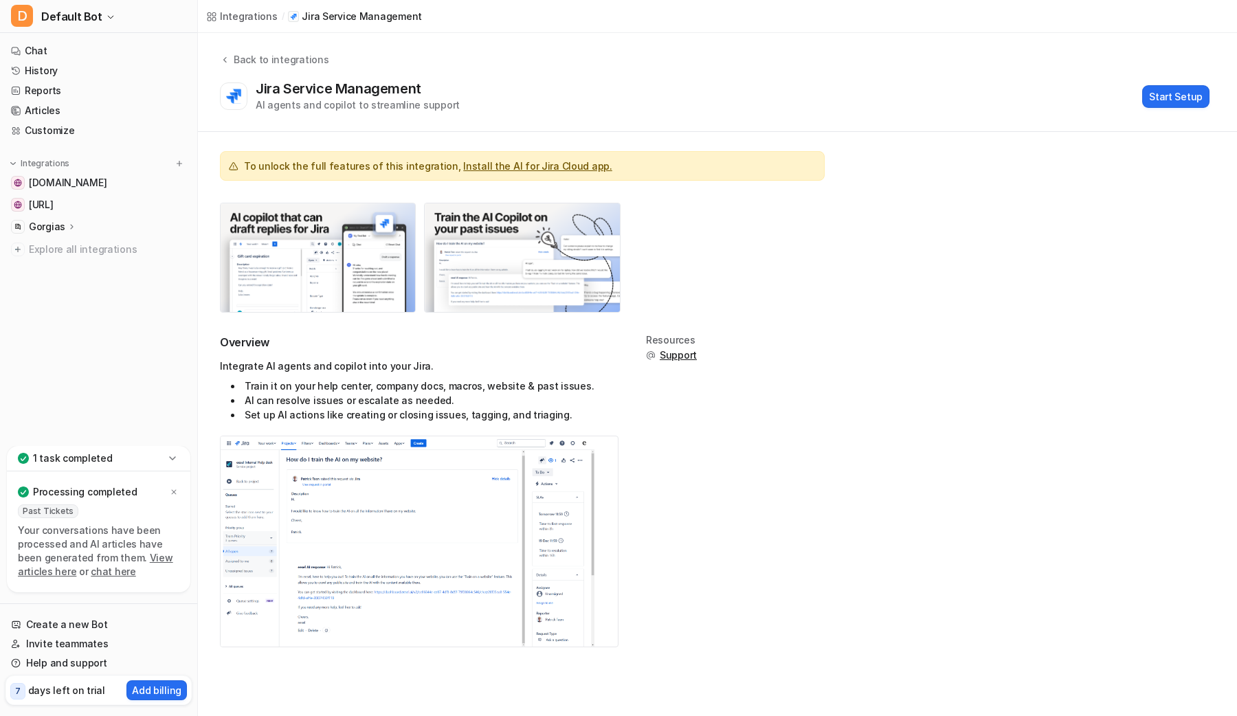
click at [480, 168] on link "Install the AI for Jira Cloud app." at bounding box center [537, 166] width 148 height 12
click at [375, 413] on div "Integrate AI agents and copilot into your Jira. Train it on your help center, c…" at bounding box center [419, 390] width 399 height 63
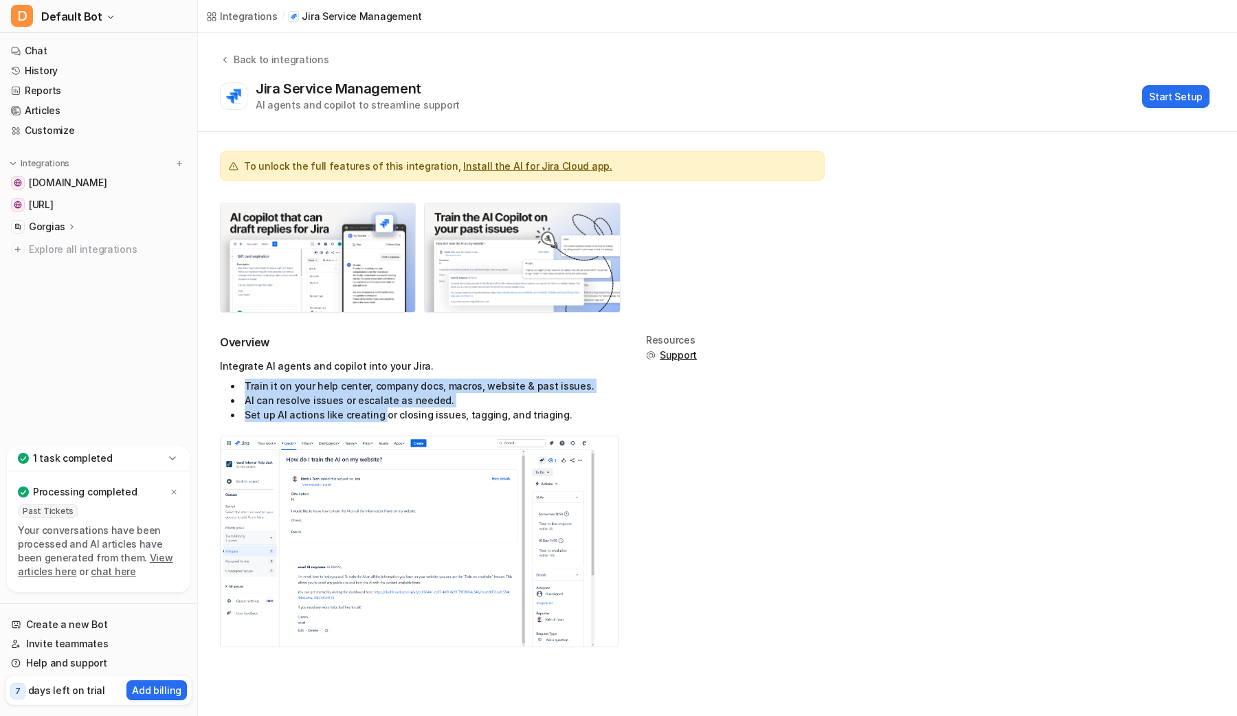
click at [358, 490] on img at bounding box center [408, 541] width 374 height 210
click at [324, 499] on img at bounding box center [408, 541] width 374 height 210
click at [535, 498] on img at bounding box center [408, 541] width 374 height 210
click at [494, 586] on img at bounding box center [408, 541] width 374 height 210
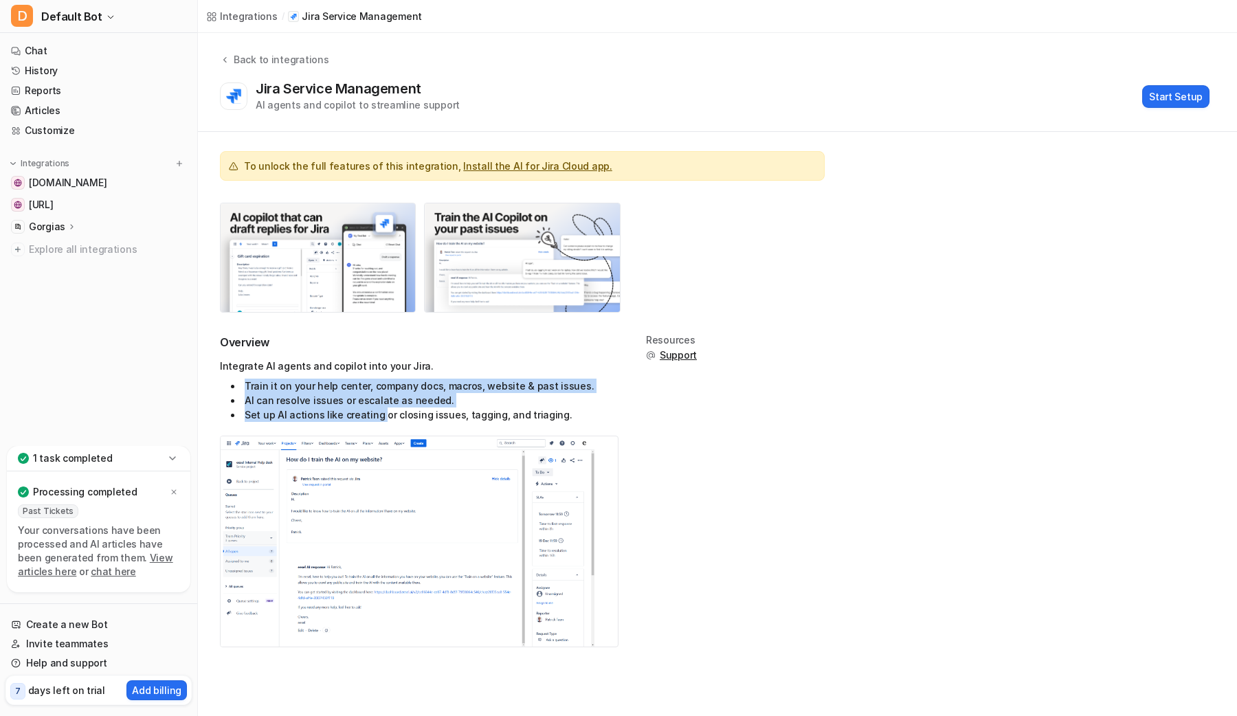
click at [400, 491] on img at bounding box center [408, 541] width 374 height 210
click at [59, 255] on span "Explore all integrations" at bounding box center [107, 250] width 157 height 22
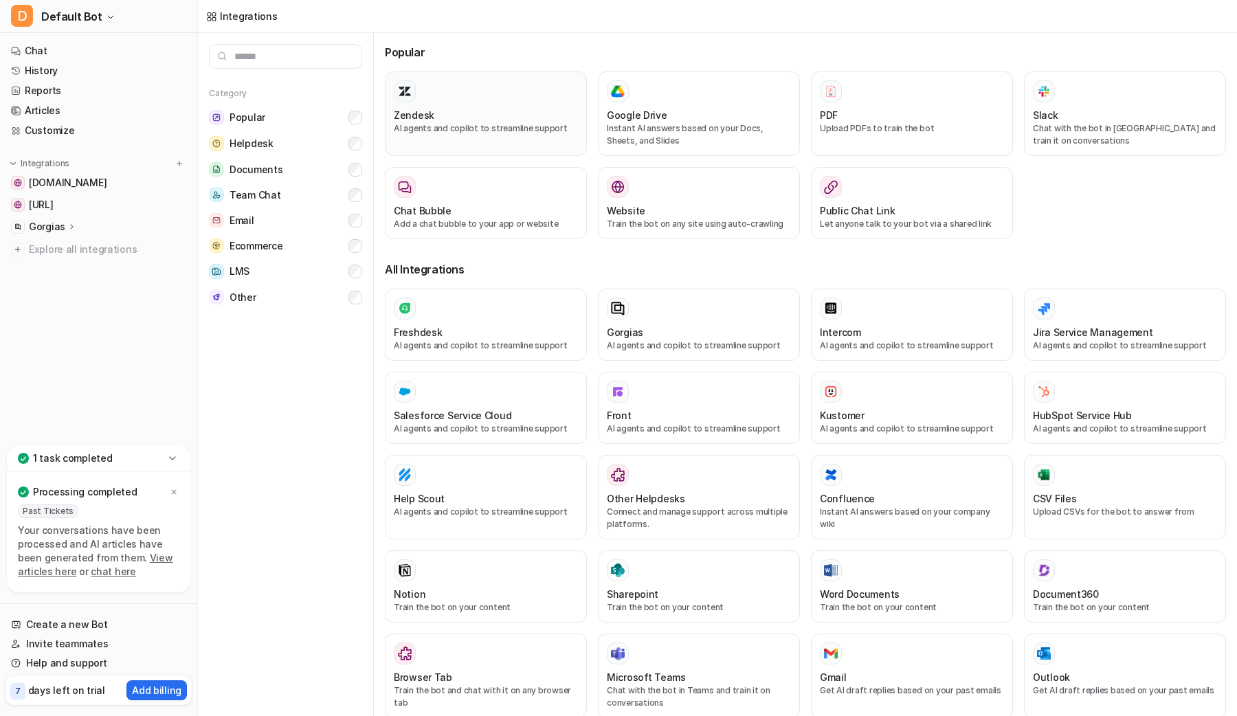
click at [442, 118] on div "Zendesk" at bounding box center [486, 115] width 184 height 14
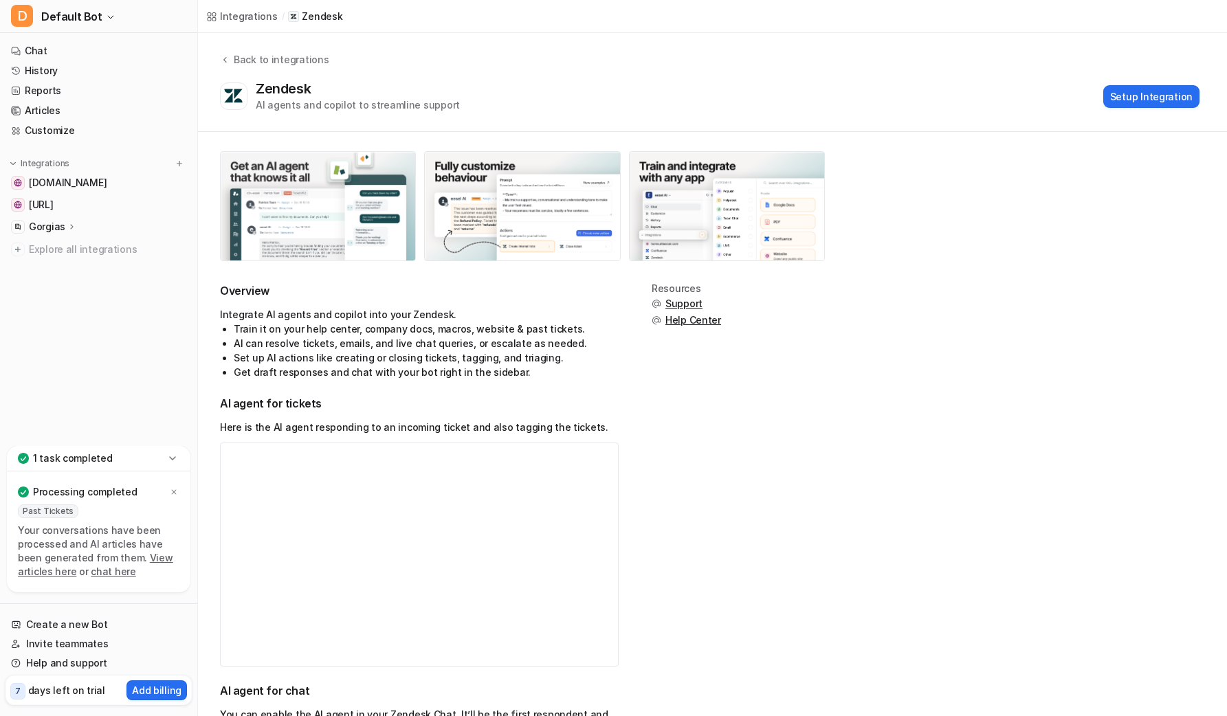
click at [305, 217] on img at bounding box center [318, 206] width 195 height 109
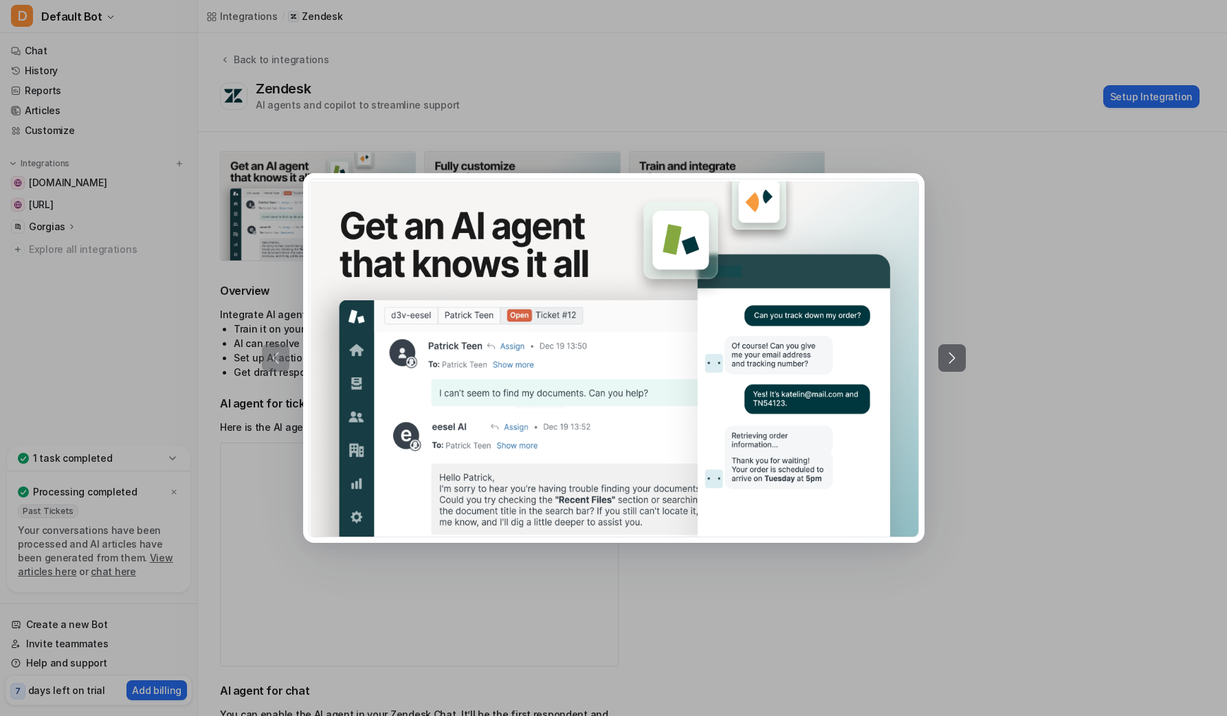
click at [942, 356] on button at bounding box center [951, 357] width 27 height 27
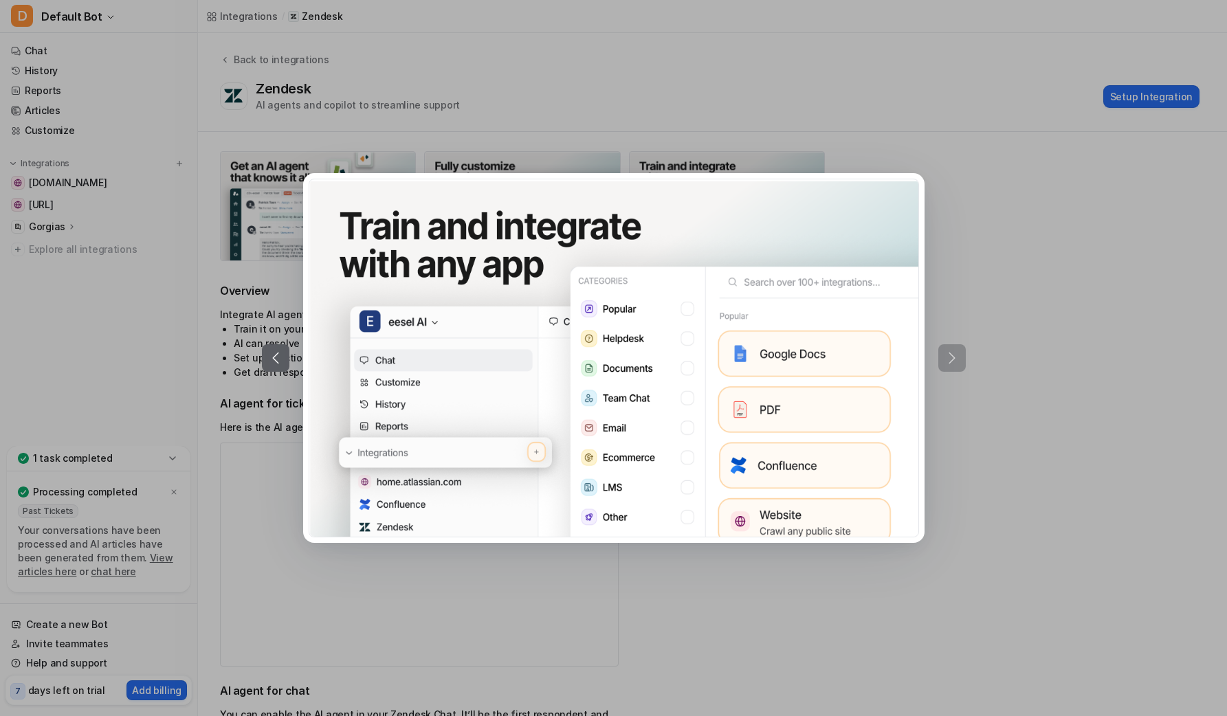
click at [962, 356] on div at bounding box center [614, 358] width 704 height 370
click at [954, 357] on div at bounding box center [614, 358] width 704 height 370
click at [1055, 329] on div at bounding box center [613, 358] width 1227 height 716
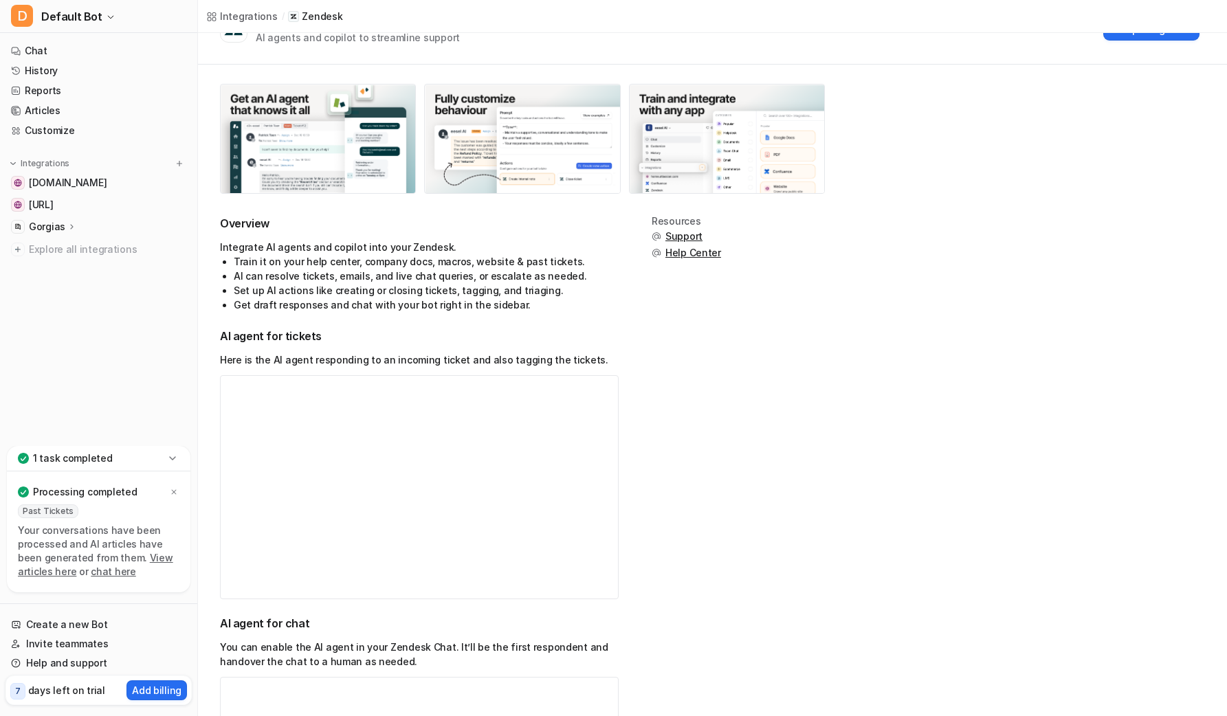
scroll to position [259, 0]
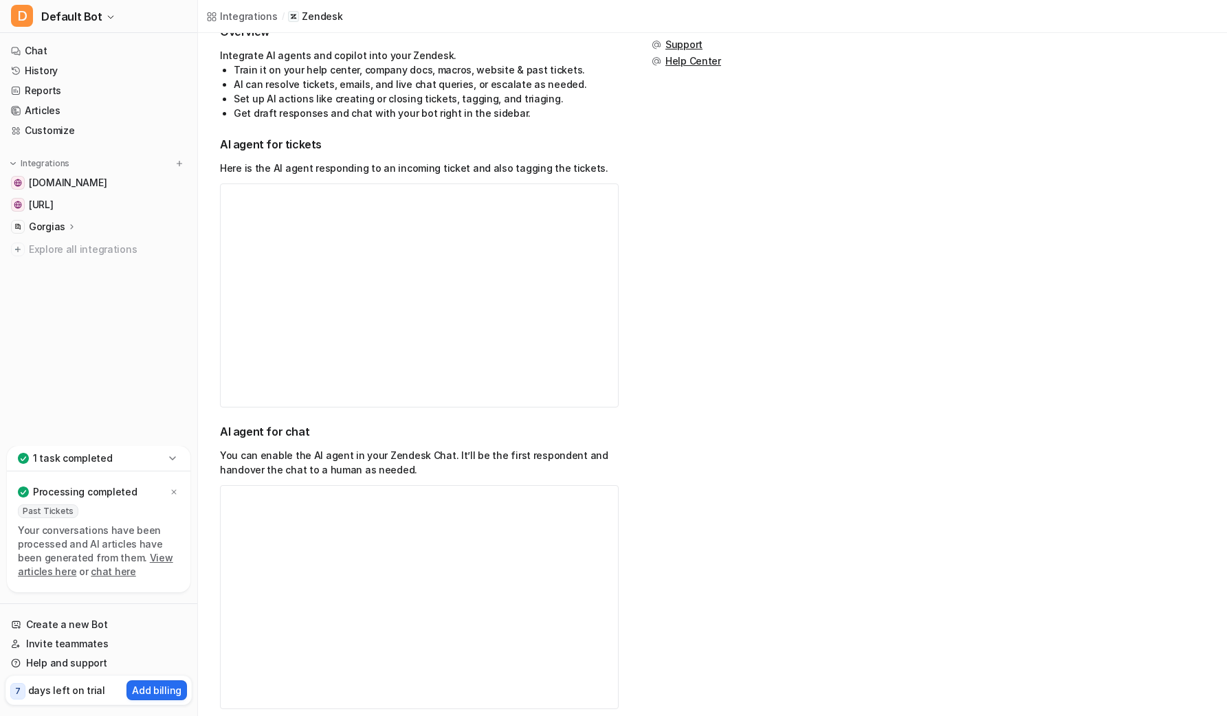
click at [463, 336] on video "Your browser does not support the video tag." at bounding box center [419, 296] width 399 height 224
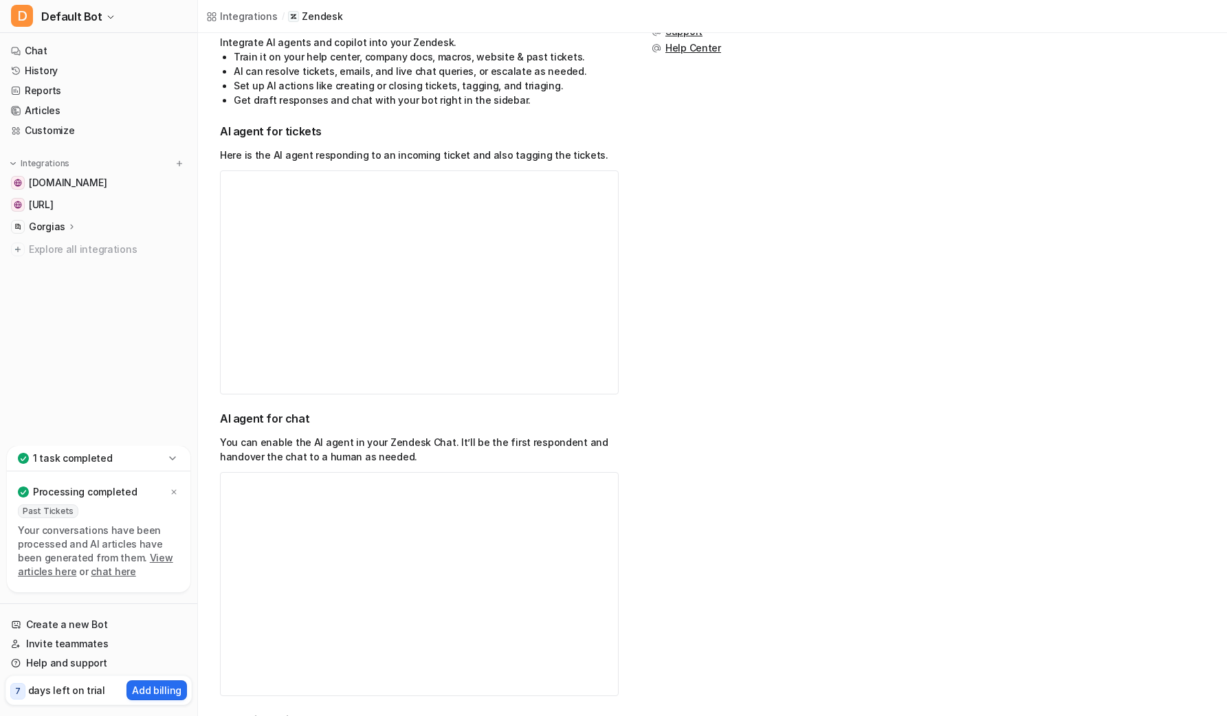
scroll to position [513, 0]
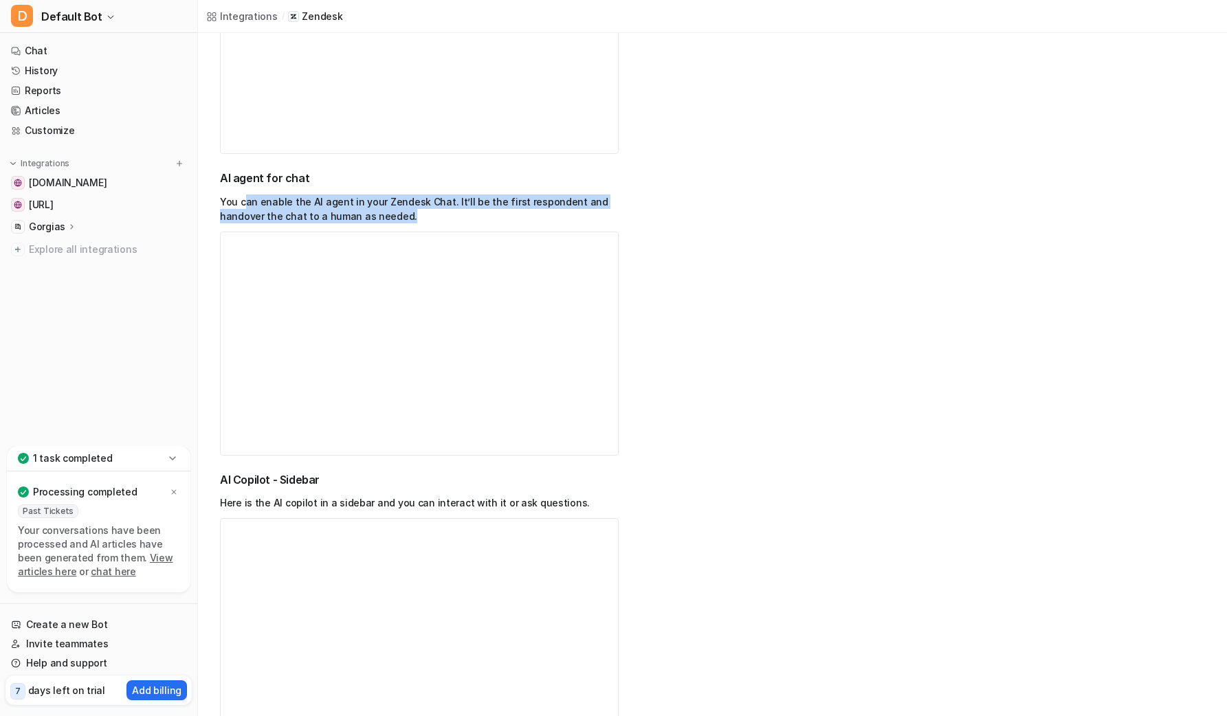
drag, startPoint x: 331, startPoint y: 206, endPoint x: 491, endPoint y: 226, distance: 162.2
click at [491, 226] on div "AI agent for chat You can enable the AI agent in your Zendesk Chat. It’ll be th…" at bounding box center [419, 312] width 399 height 285
drag, startPoint x: 484, startPoint y: 224, endPoint x: 470, endPoint y: 223, distance: 13.8
click at [480, 224] on div "AI agent for chat You can enable the AI agent in your Zendesk Chat. It’ll be th…" at bounding box center [419, 312] width 399 height 285
drag, startPoint x: 450, startPoint y: 216, endPoint x: 443, endPoint y: 199, distance: 18.5
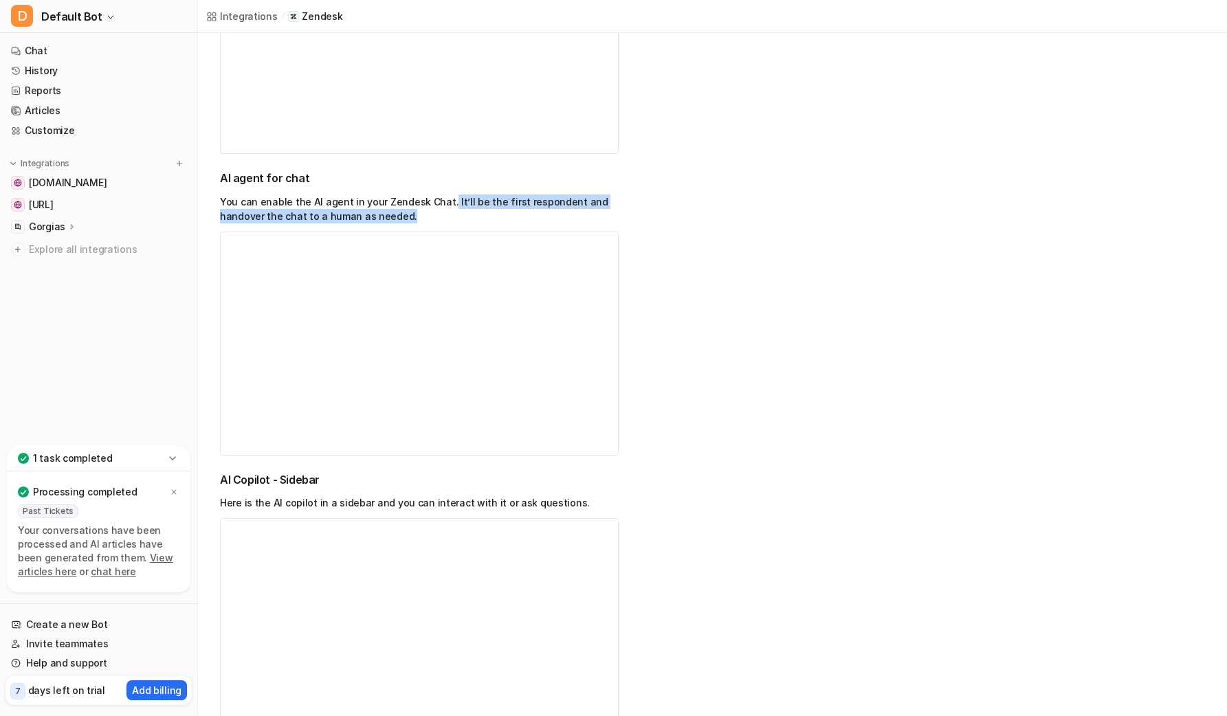
click at [443, 199] on p "You can enable the AI agent in your Zendesk Chat. It’ll be the first respondent…" at bounding box center [419, 209] width 399 height 29
drag, startPoint x: 443, startPoint y: 199, endPoint x: 458, endPoint y: 232, distance: 36.0
click at [458, 232] on div "AI agent for chat You can enable the AI agent in your Zendesk Chat. It’ll be th…" at bounding box center [419, 312] width 399 height 285
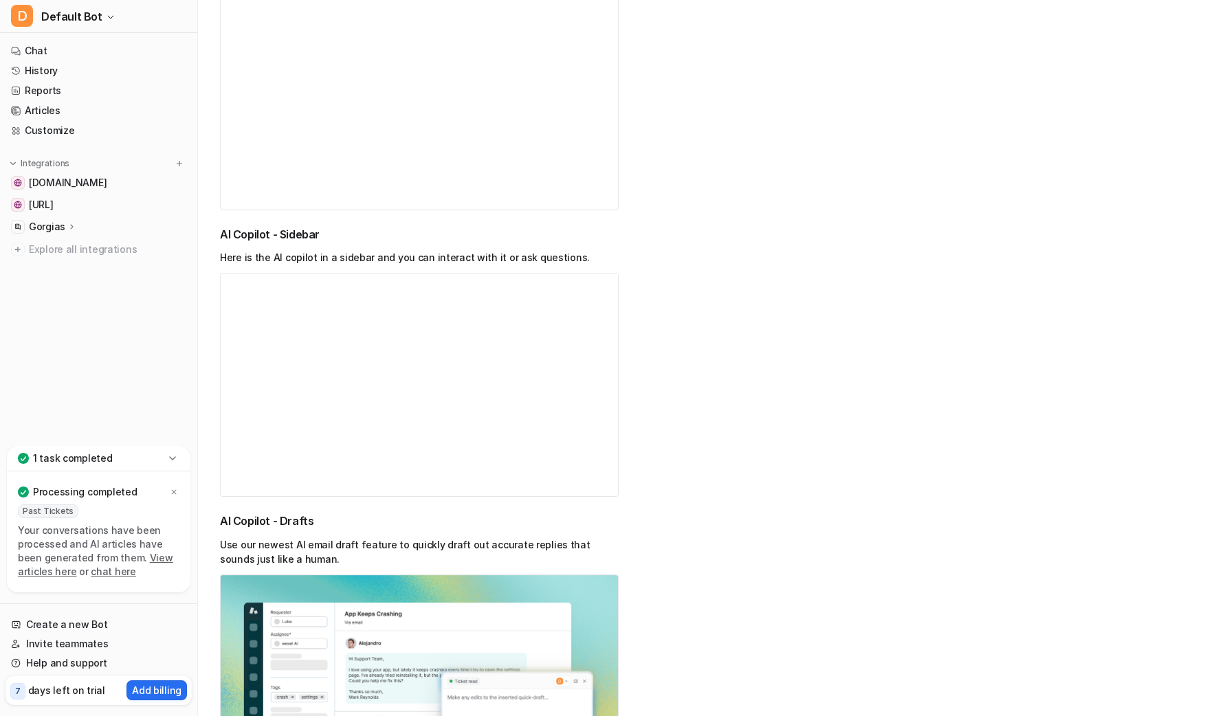
drag, startPoint x: 360, startPoint y: 259, endPoint x: 571, endPoint y: 269, distance: 212.0
click at [560, 268] on div "AI Copilot - Sidebar Here is the AI copilot in a sidebar and you can interact w…" at bounding box center [419, 362] width 399 height 271
drag, startPoint x: 587, startPoint y: 265, endPoint x: 276, endPoint y: 255, distance: 310.9
click at [276, 255] on div "AI Copilot - Sidebar Here is the AI copilot in a sidebar and you can interact w…" at bounding box center [419, 362] width 399 height 271
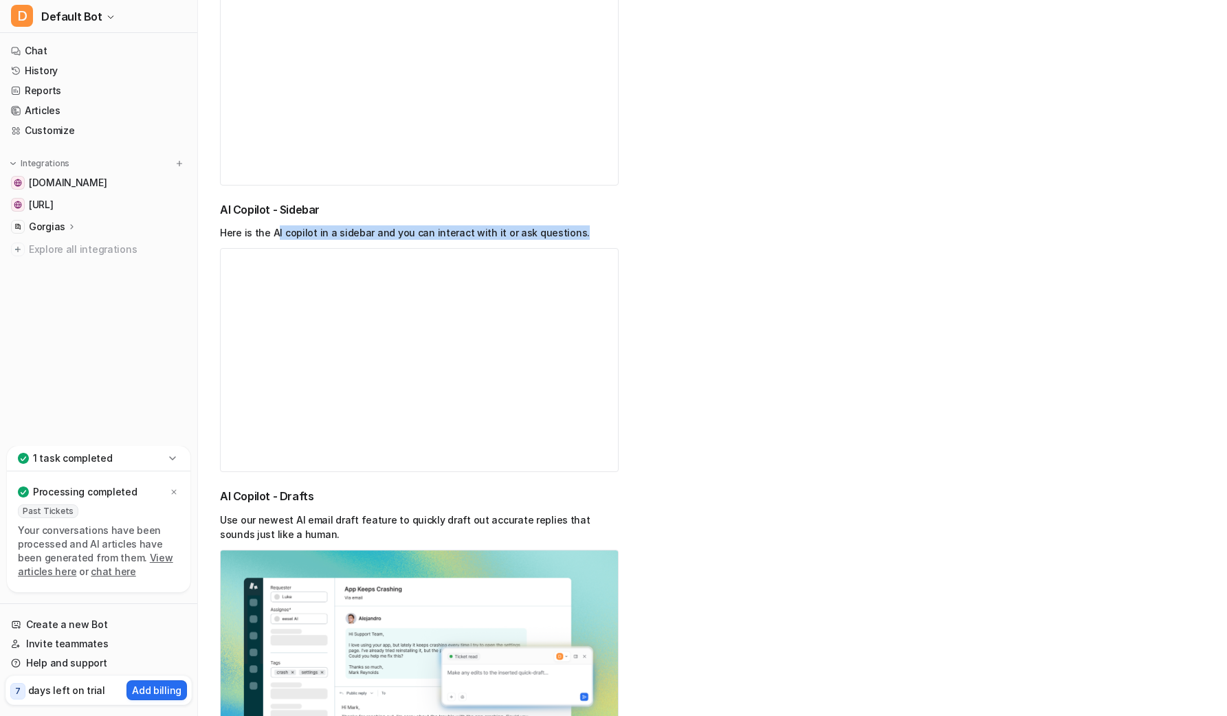
scroll to position [1021, 0]
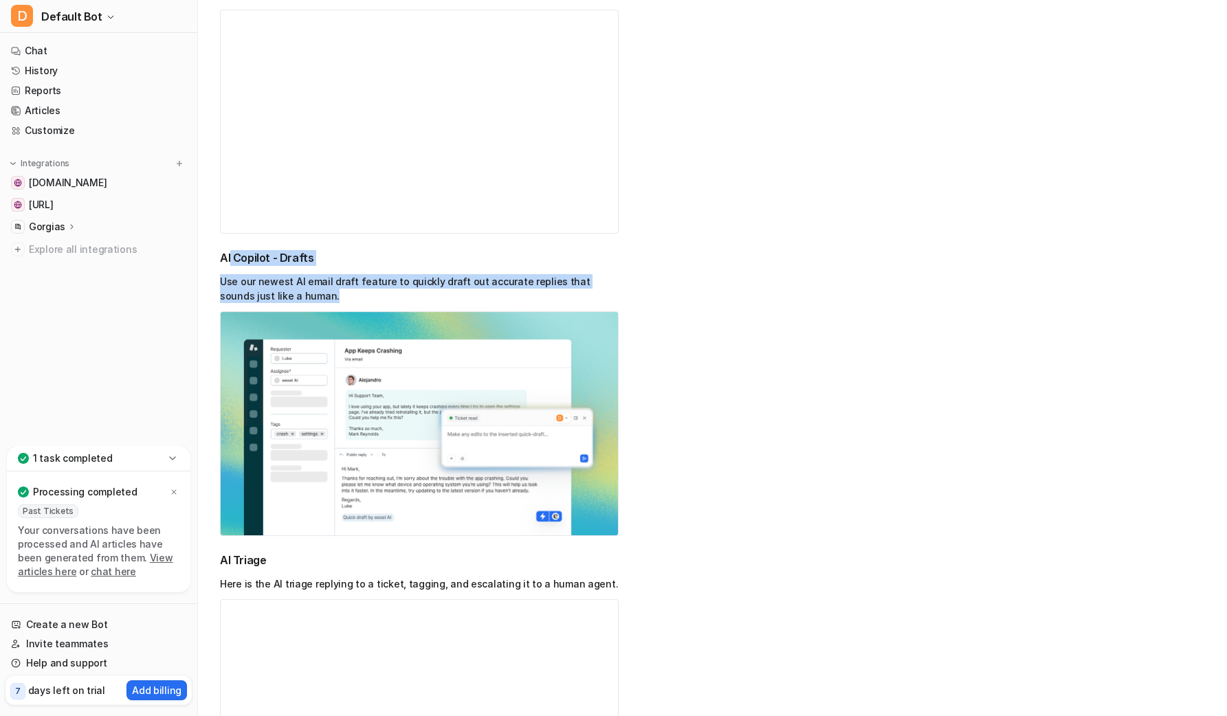
drag, startPoint x: 230, startPoint y: 261, endPoint x: 335, endPoint y: 318, distance: 119.0
click at [318, 311] on div "AI Copilot - Drafts Use our newest AI email draft feature to quickly draft out …" at bounding box center [419, 393] width 399 height 286
click at [336, 294] on p "Use our newest AI email draft feature to quickly draft out accurate replies tha…" at bounding box center [419, 288] width 399 height 29
drag, startPoint x: 307, startPoint y: 296, endPoint x: 219, endPoint y: 284, distance: 88.8
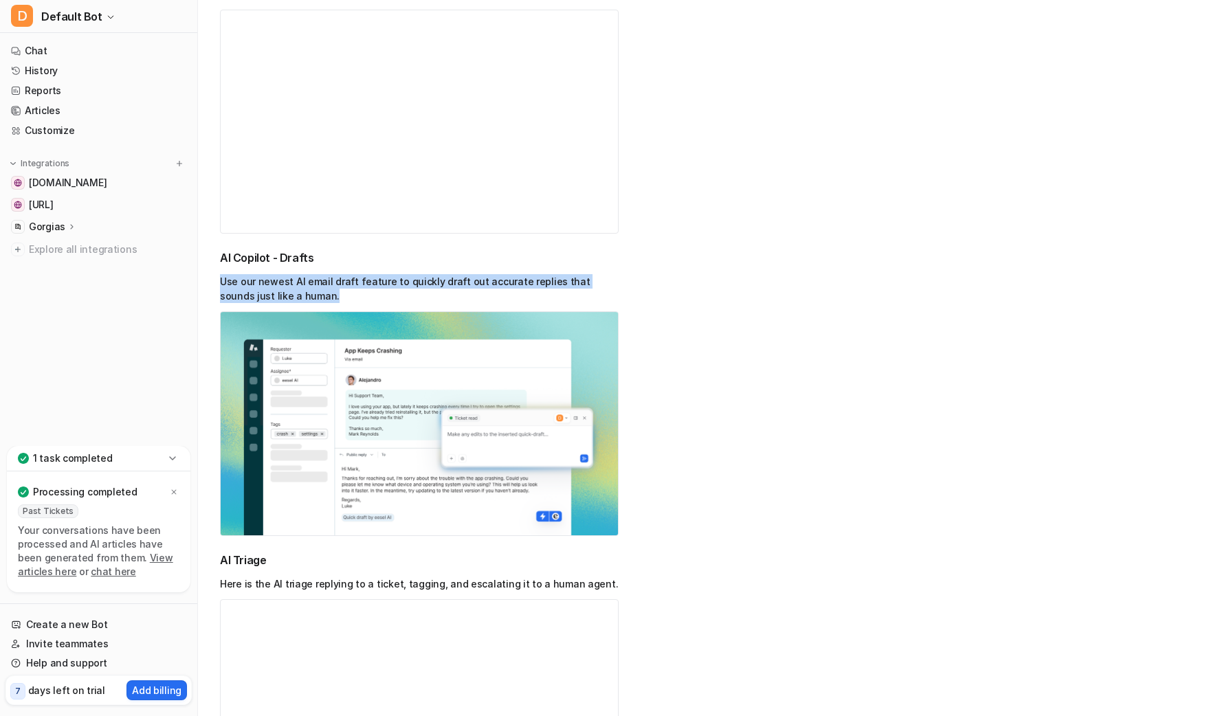
drag, startPoint x: 219, startPoint y: 284, endPoint x: 270, endPoint y: 287, distance: 51.7
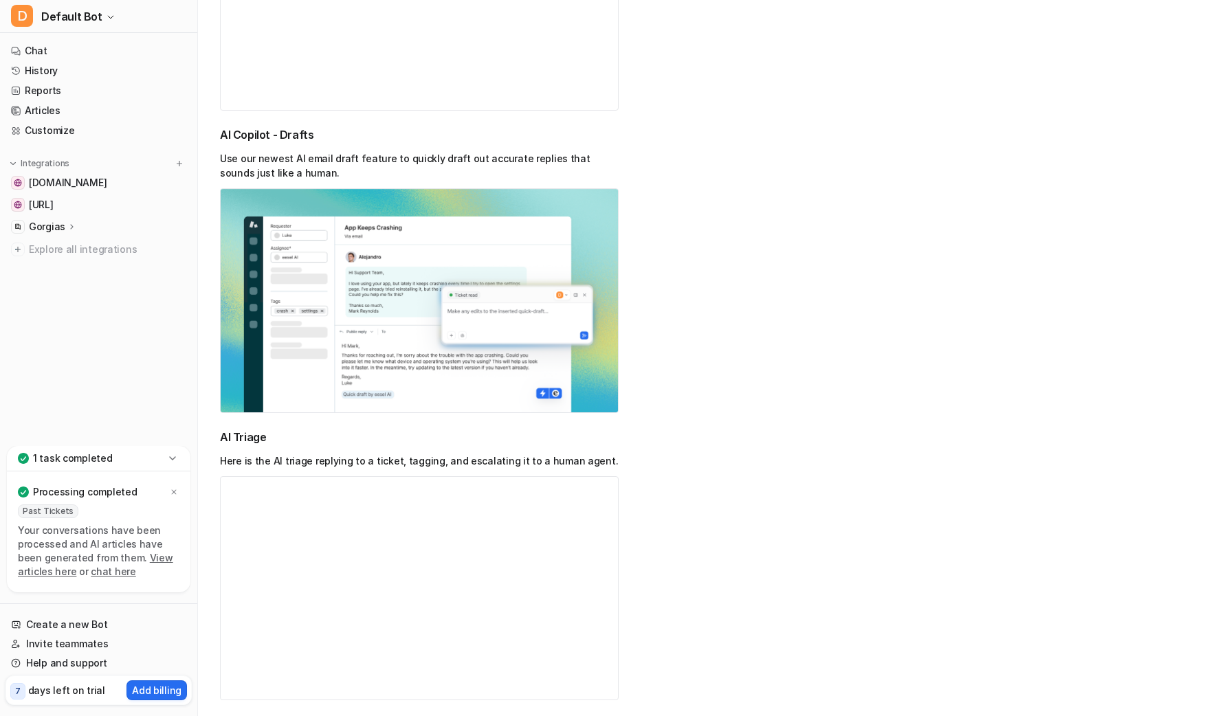
scroll to position [1164, 0]
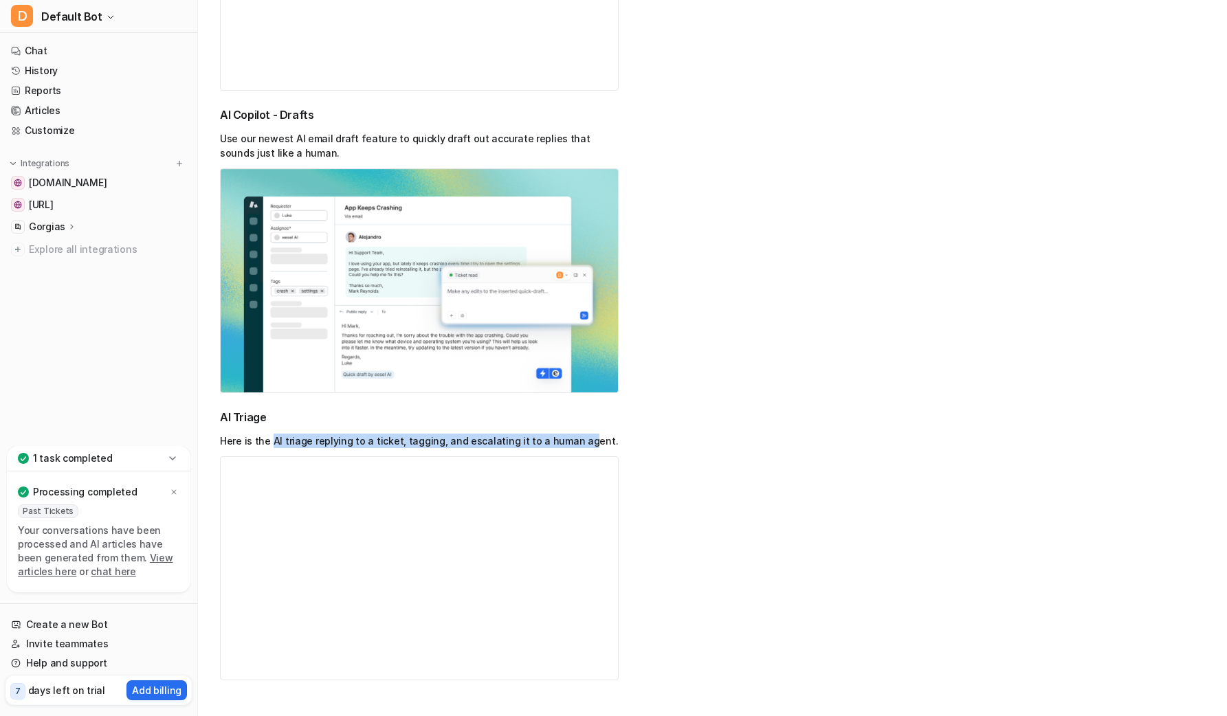
drag, startPoint x: 270, startPoint y: 443, endPoint x: 581, endPoint y: 442, distance: 310.7
click at [575, 442] on p "Here is the AI triage replying to a ticket, tagging, and escalating it to a hum…" at bounding box center [419, 441] width 399 height 14
click at [585, 442] on p "Here is the AI triage replying to a ticket, tagging, and escalating it to a hum…" at bounding box center [419, 441] width 399 height 14
drag, startPoint x: 604, startPoint y: 442, endPoint x: 351, endPoint y: 437, distance: 253.7
click at [353, 437] on p "Here is the AI triage replying to a ticket, tagging, and escalating it to a hum…" at bounding box center [419, 441] width 399 height 14
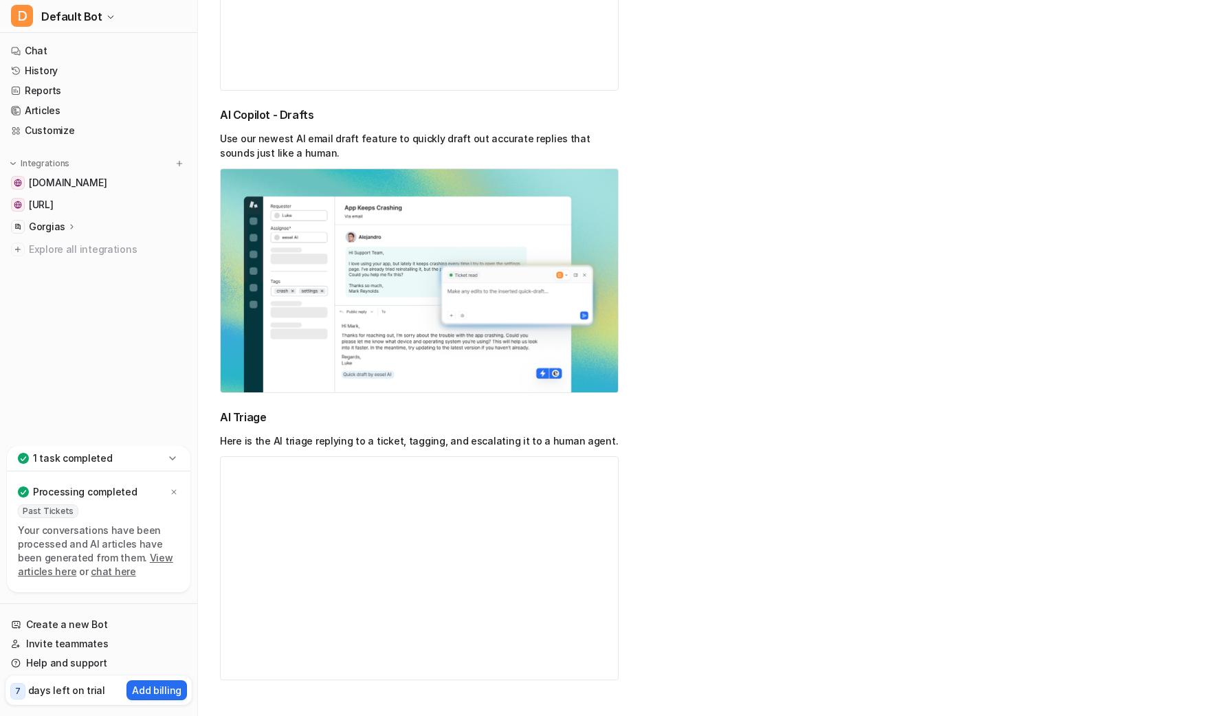
click at [351, 437] on p "Here is the AI triage replying to a ticket, tagging, and escalating it to a hum…" at bounding box center [419, 441] width 399 height 14
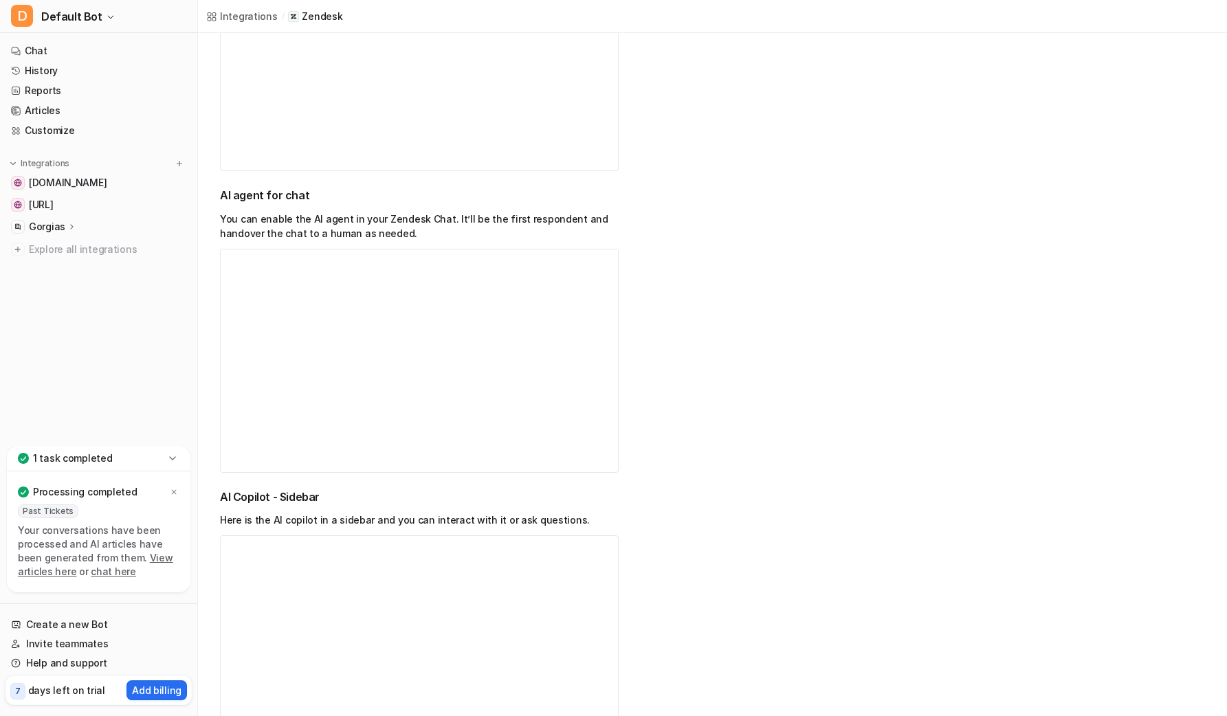
scroll to position [0, 0]
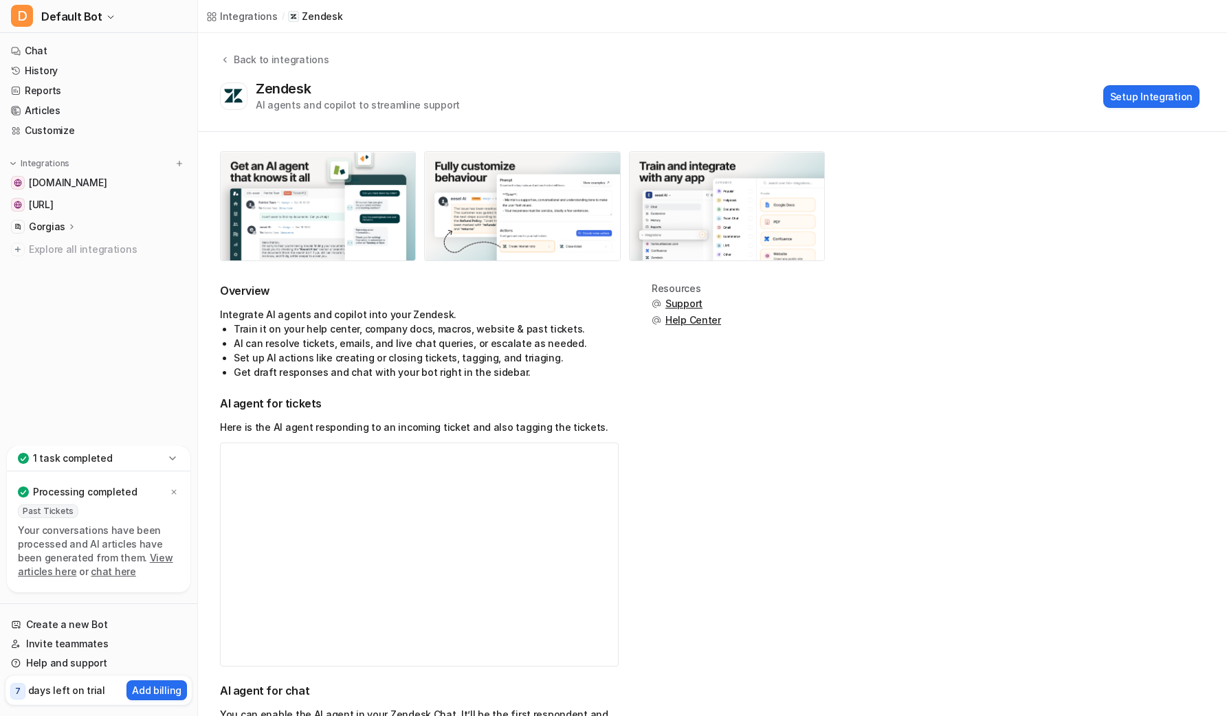
click at [1178, 87] on button "Setup Integration" at bounding box center [1151, 96] width 96 height 23
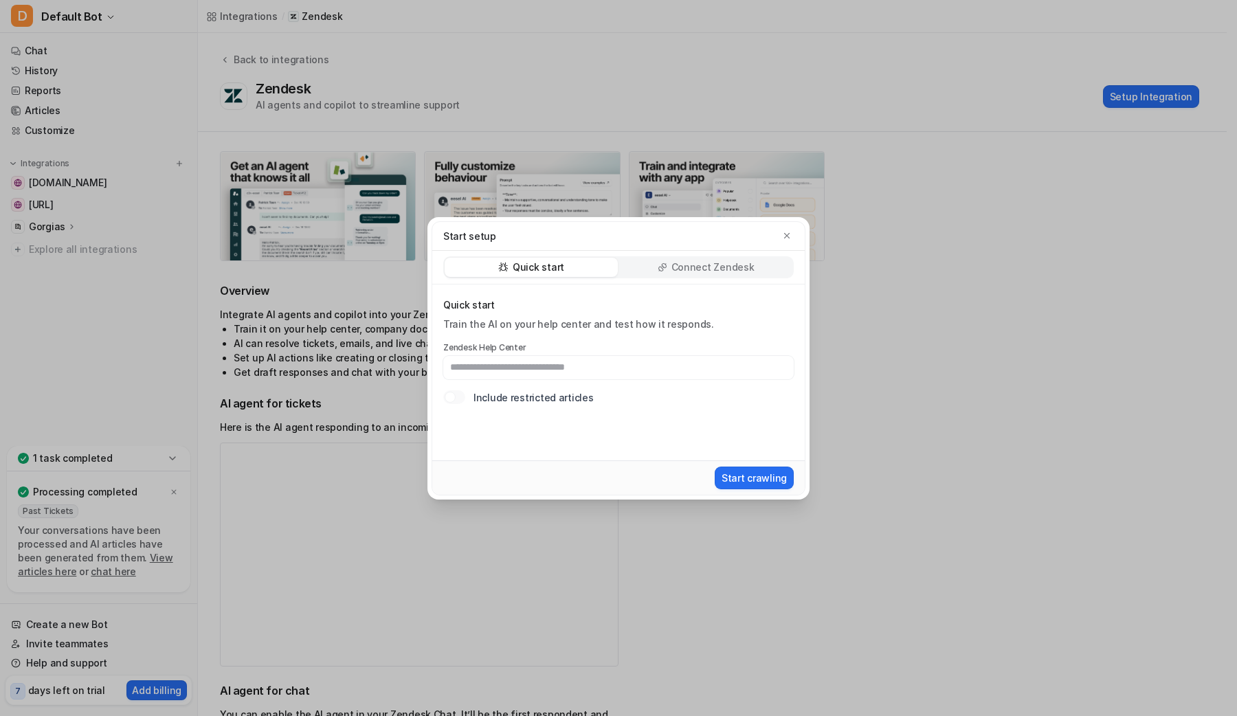
click at [603, 371] on input "text" at bounding box center [618, 367] width 351 height 23
click at [679, 269] on p "Connect Zendesk" at bounding box center [713, 268] width 83 height 14
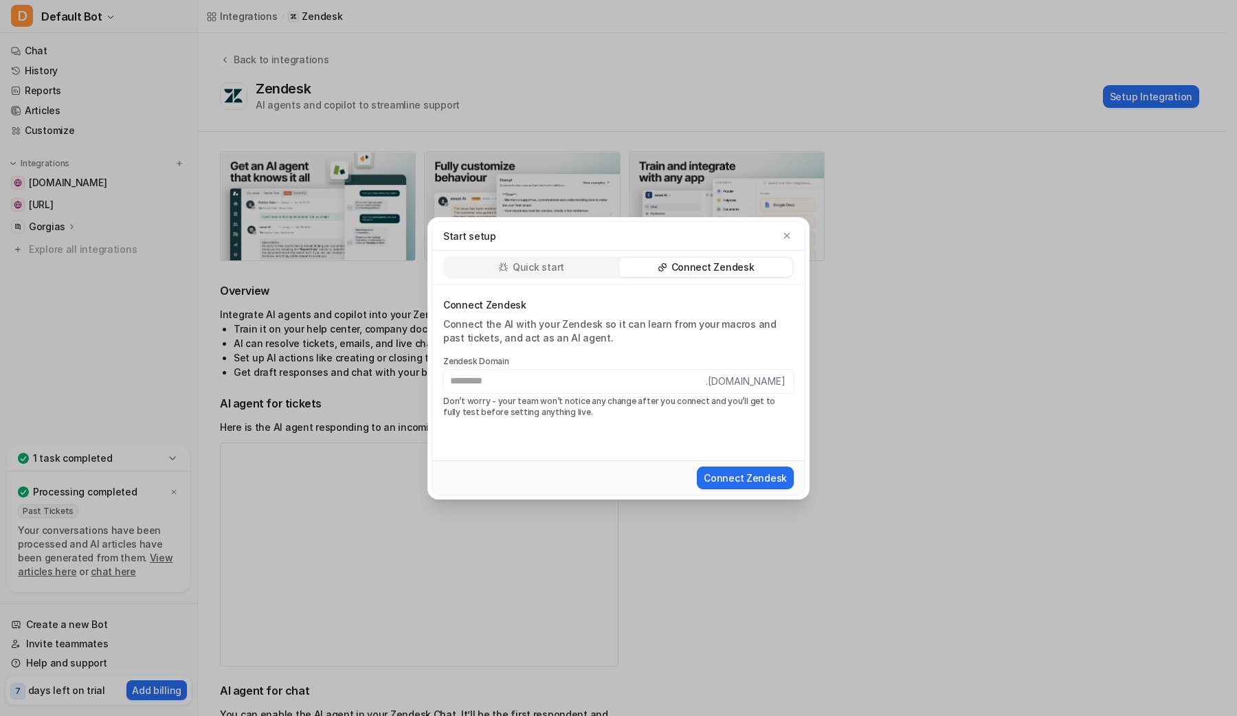
click at [513, 252] on div "Quick start Connect Zendesk" at bounding box center [618, 268] width 373 height 34
click at [516, 261] on p "Quick start" at bounding box center [539, 268] width 52 height 14
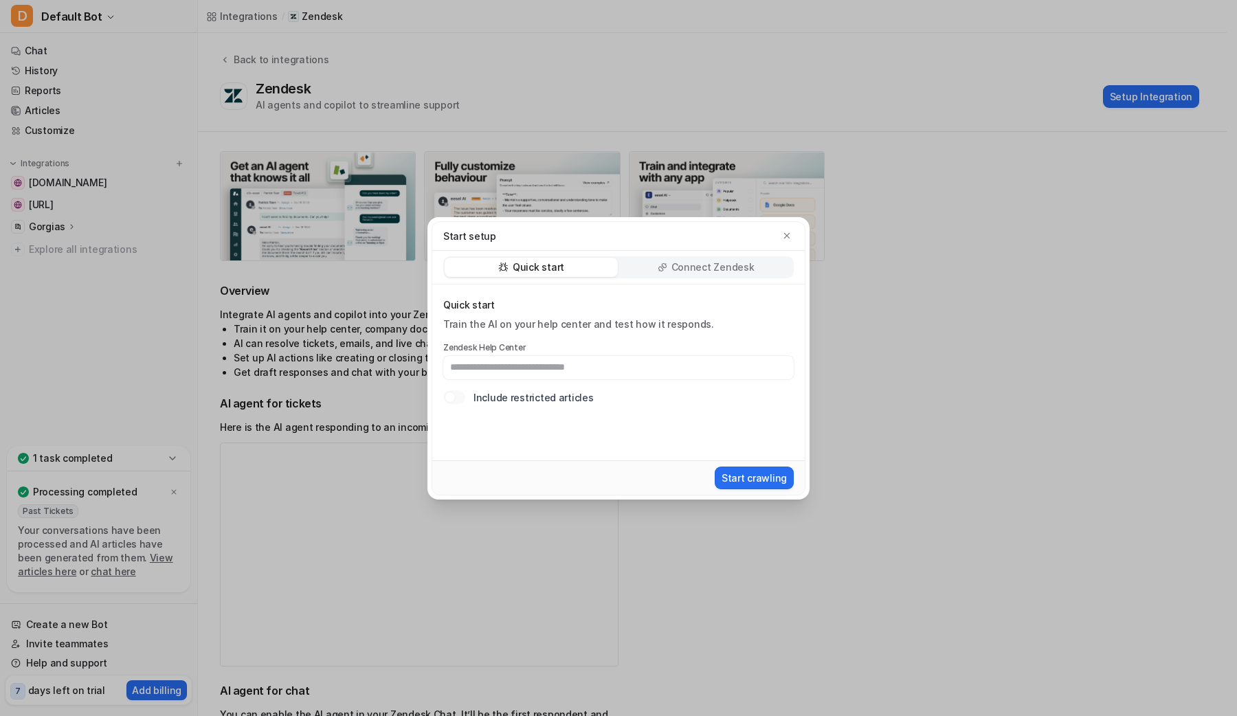
click at [727, 261] on p "Connect Zendesk" at bounding box center [713, 268] width 83 height 14
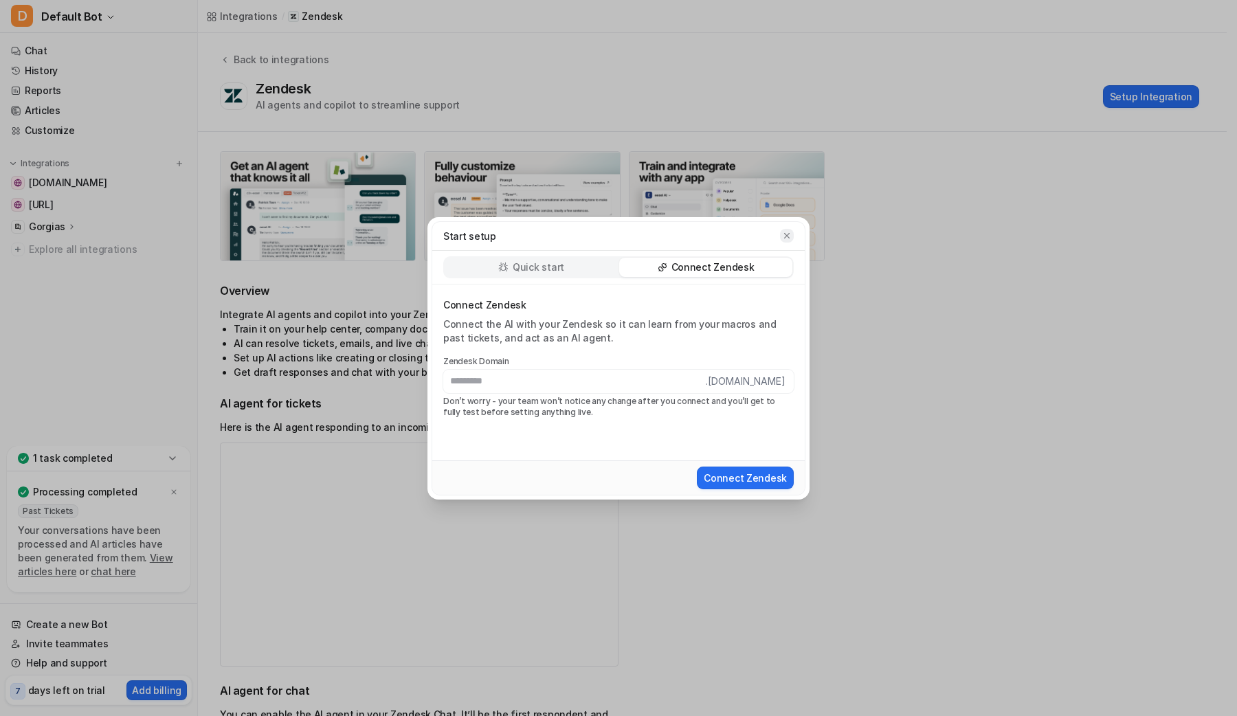
click at [784, 234] on icon "button" at bounding box center [787, 236] width 10 height 10
